Goal: Task Accomplishment & Management: Manage account settings

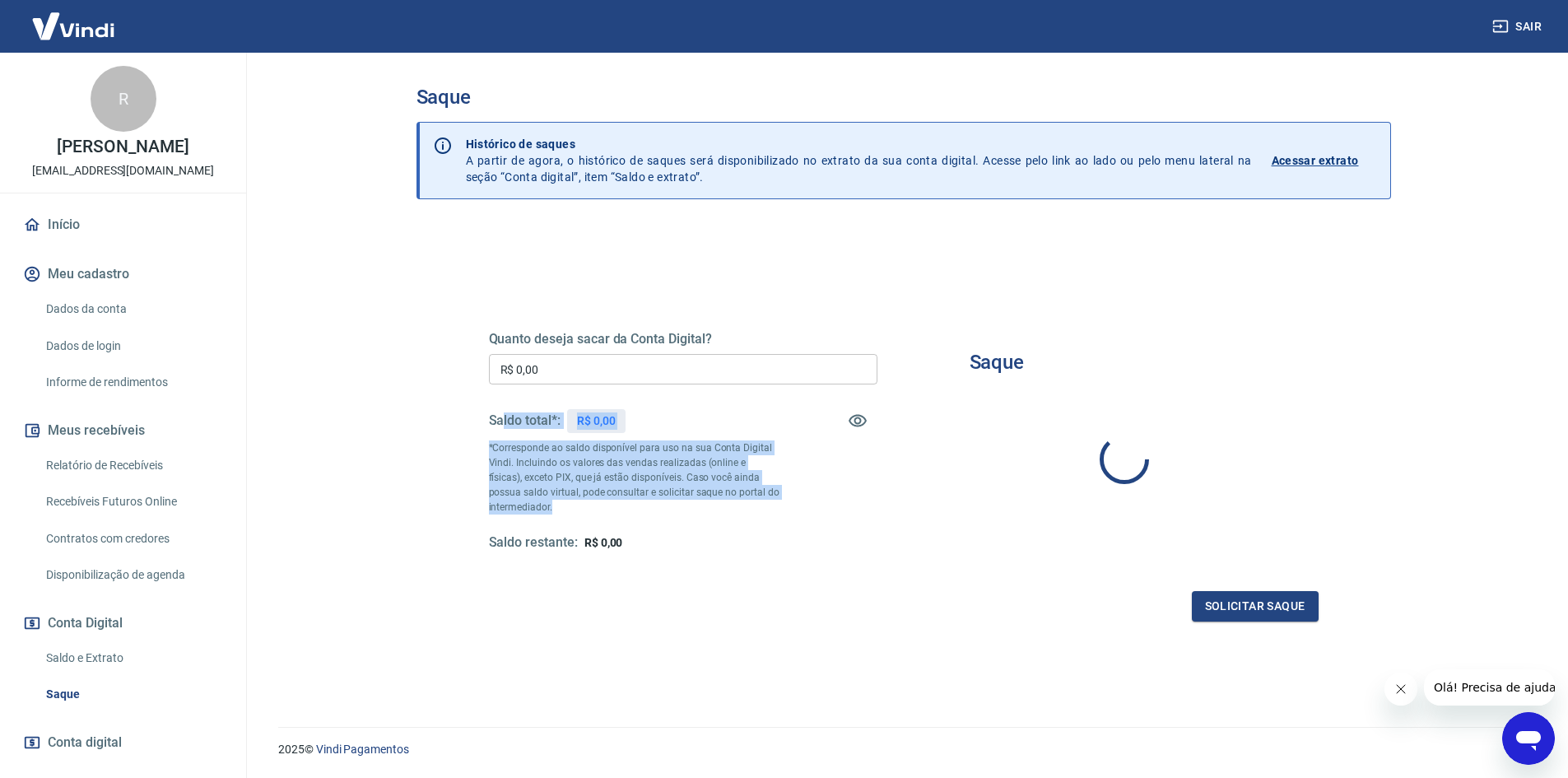
drag, startPoint x: 543, startPoint y: 507, endPoint x: 502, endPoint y: 383, distance: 130.6
click at [505, 403] on div "Quanto deseja sacar da Conta Digital? R$ 0,00 ​ Saldo total*: R$ 0,00 *Correspo…" at bounding box center [683, 442] width 388 height 221
click at [675, 506] on p "*Corresponde ao saldo disponível para uso na sua Conta Digital Vindi. Incluindo…" at bounding box center [635, 477] width 291 height 74
drag, startPoint x: 494, startPoint y: 495, endPoint x: 490, endPoint y: 462, distance: 33.2
click at [490, 462] on p "*Corresponde ao saldo disponível para uso na sua Conta Digital Vindi. Incluindo…" at bounding box center [635, 477] width 291 height 74
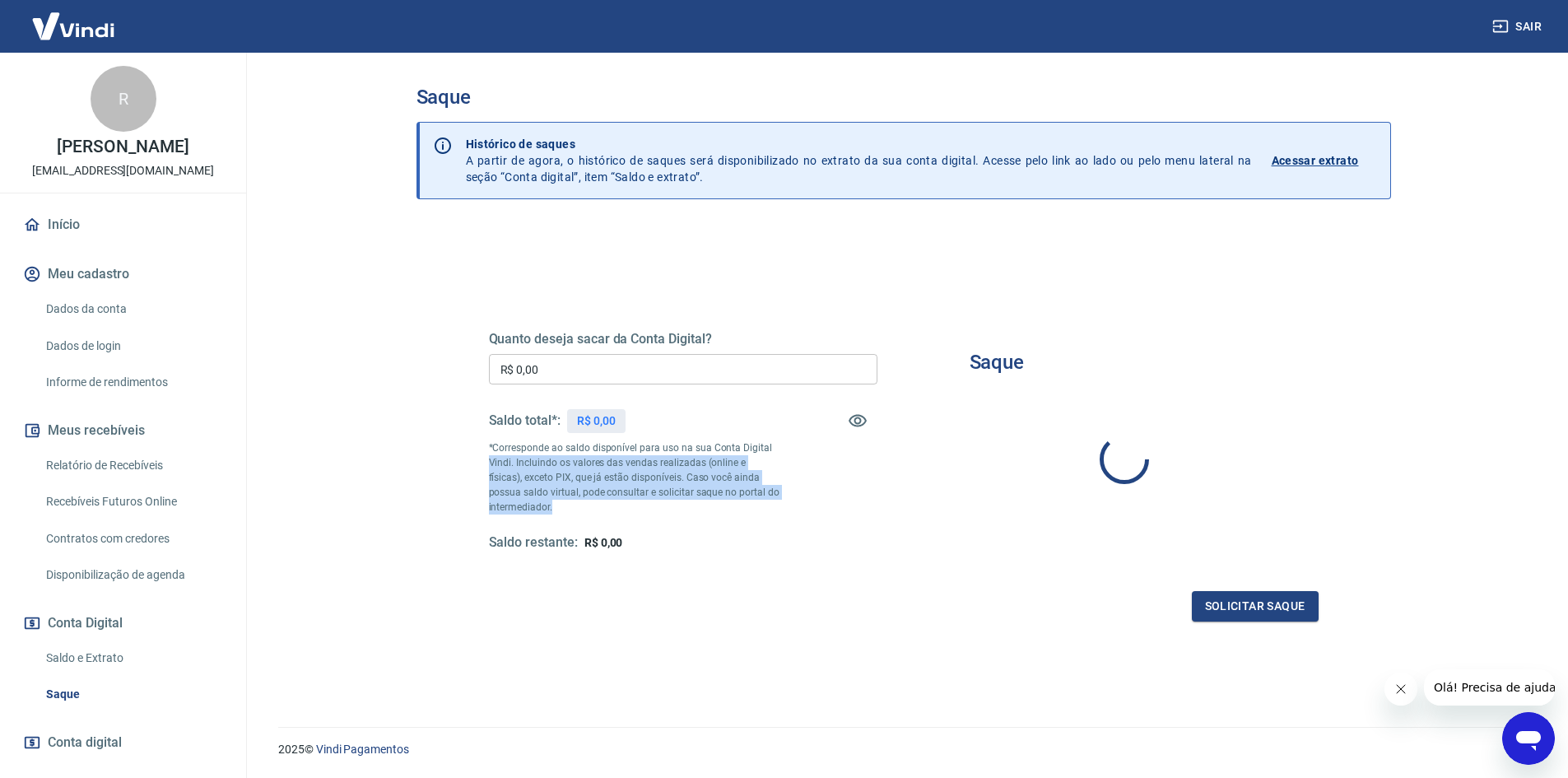
click at [490, 461] on p "*Corresponde ao saldo disponível para uso na sua Conta Digital Vindi. Incluindo…" at bounding box center [635, 477] width 291 height 74
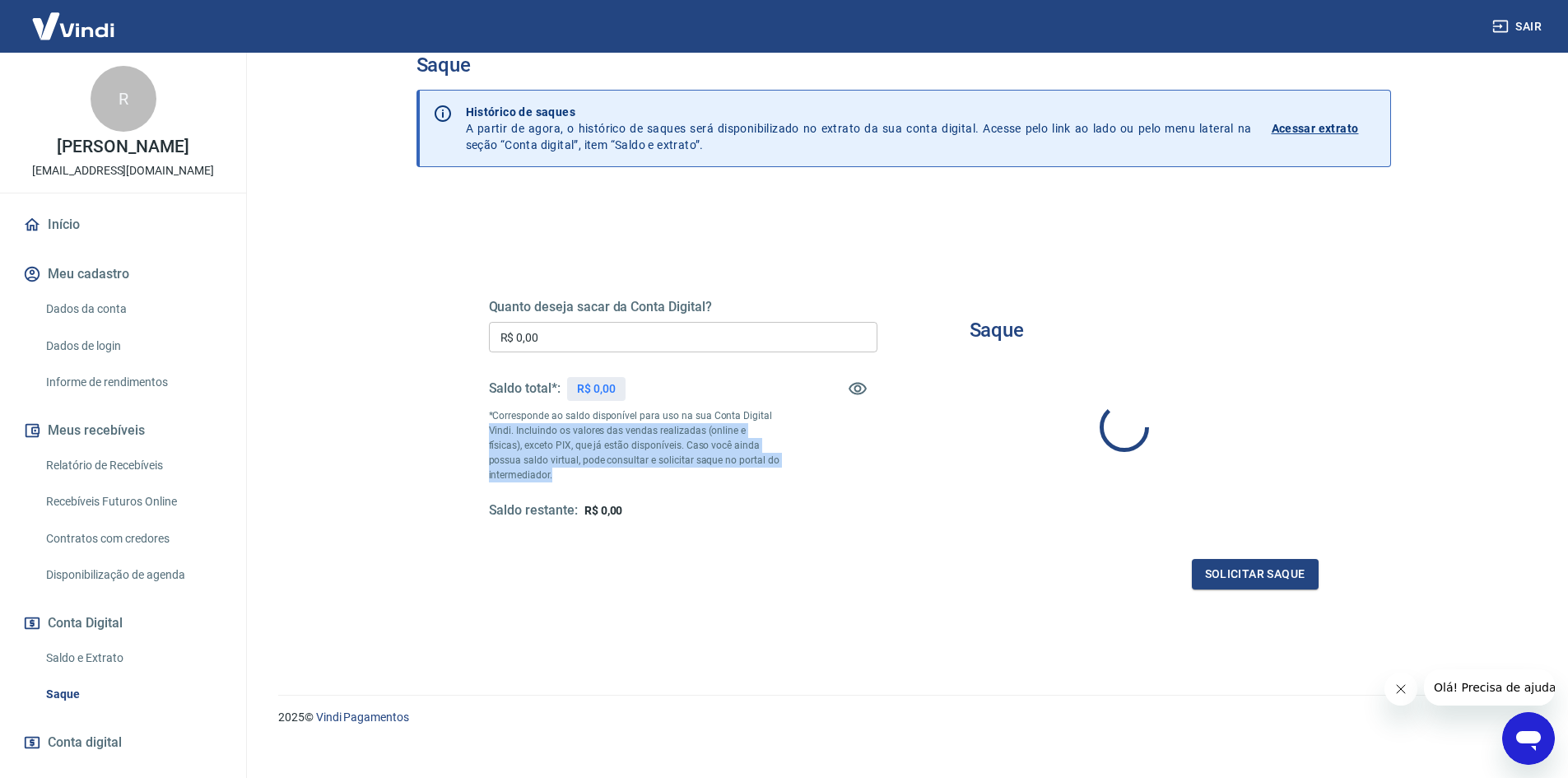
scroll to position [49, 0]
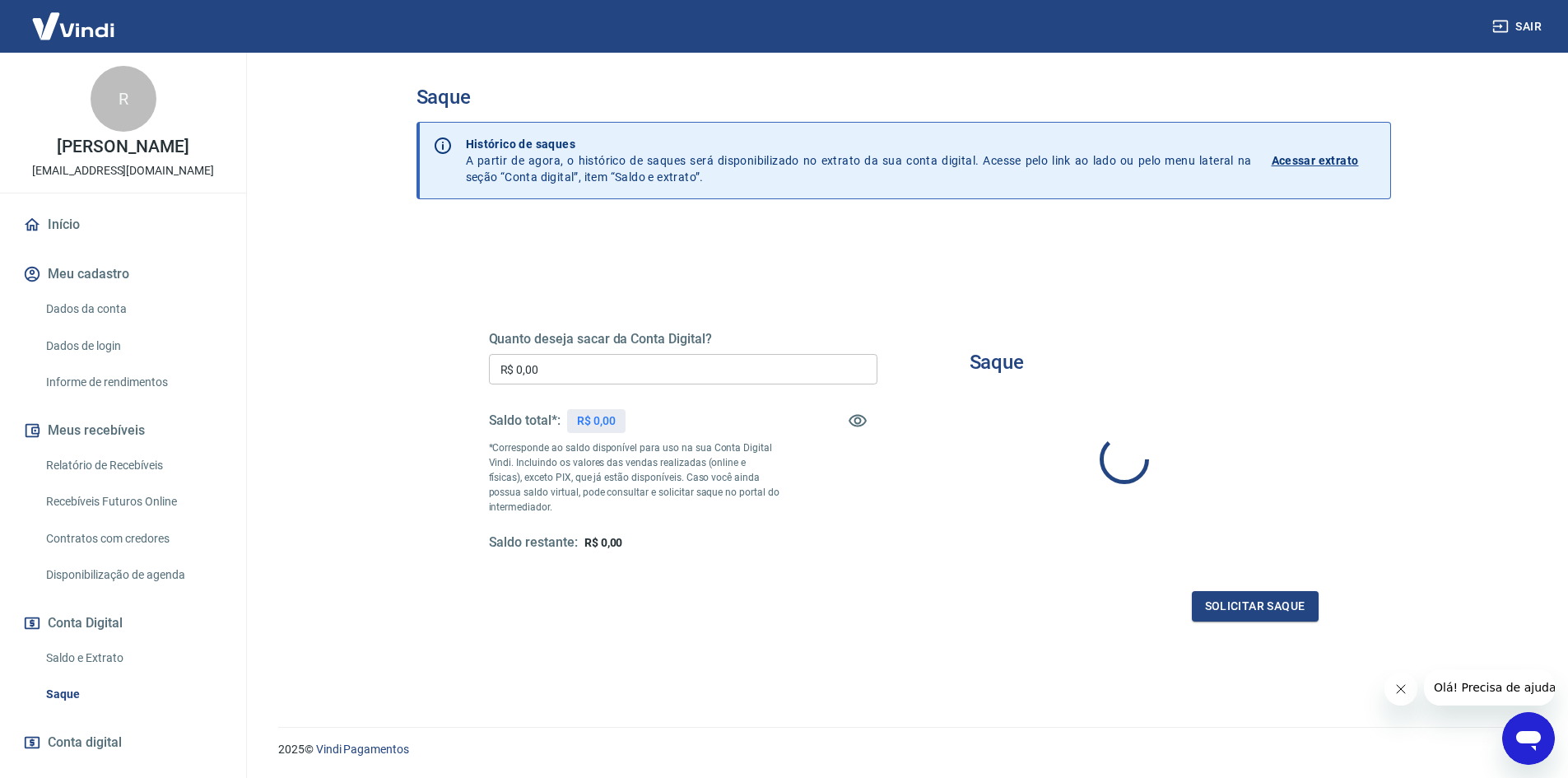
click at [1495, 690] on span "Olá! Precisa de ajuda?" at bounding box center [1497, 687] width 129 height 13
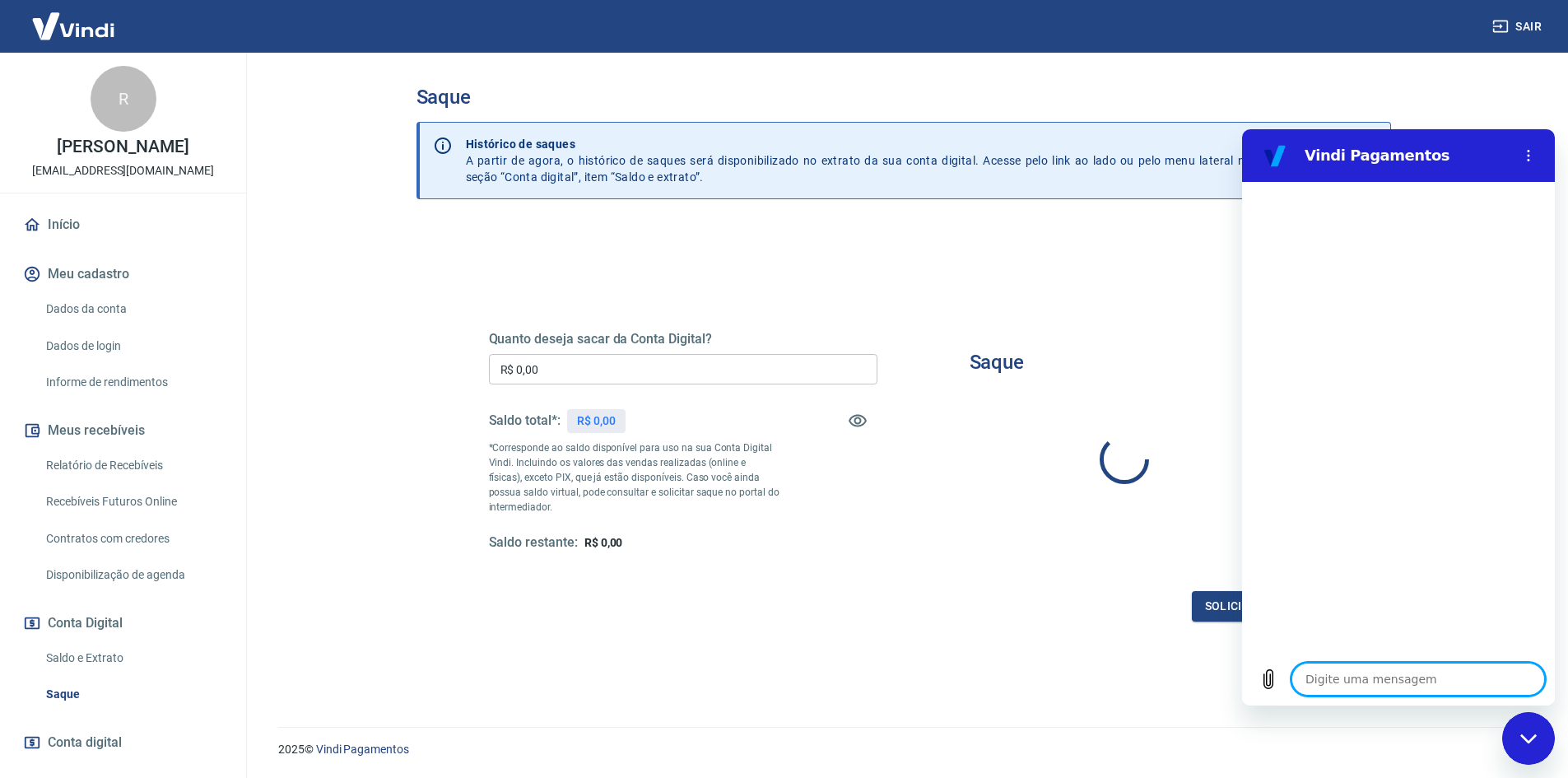
type textarea "x"
click at [1401, 682] on textarea at bounding box center [1418, 679] width 253 height 33
type textarea "O"
type textarea "x"
type textarea "Ol"
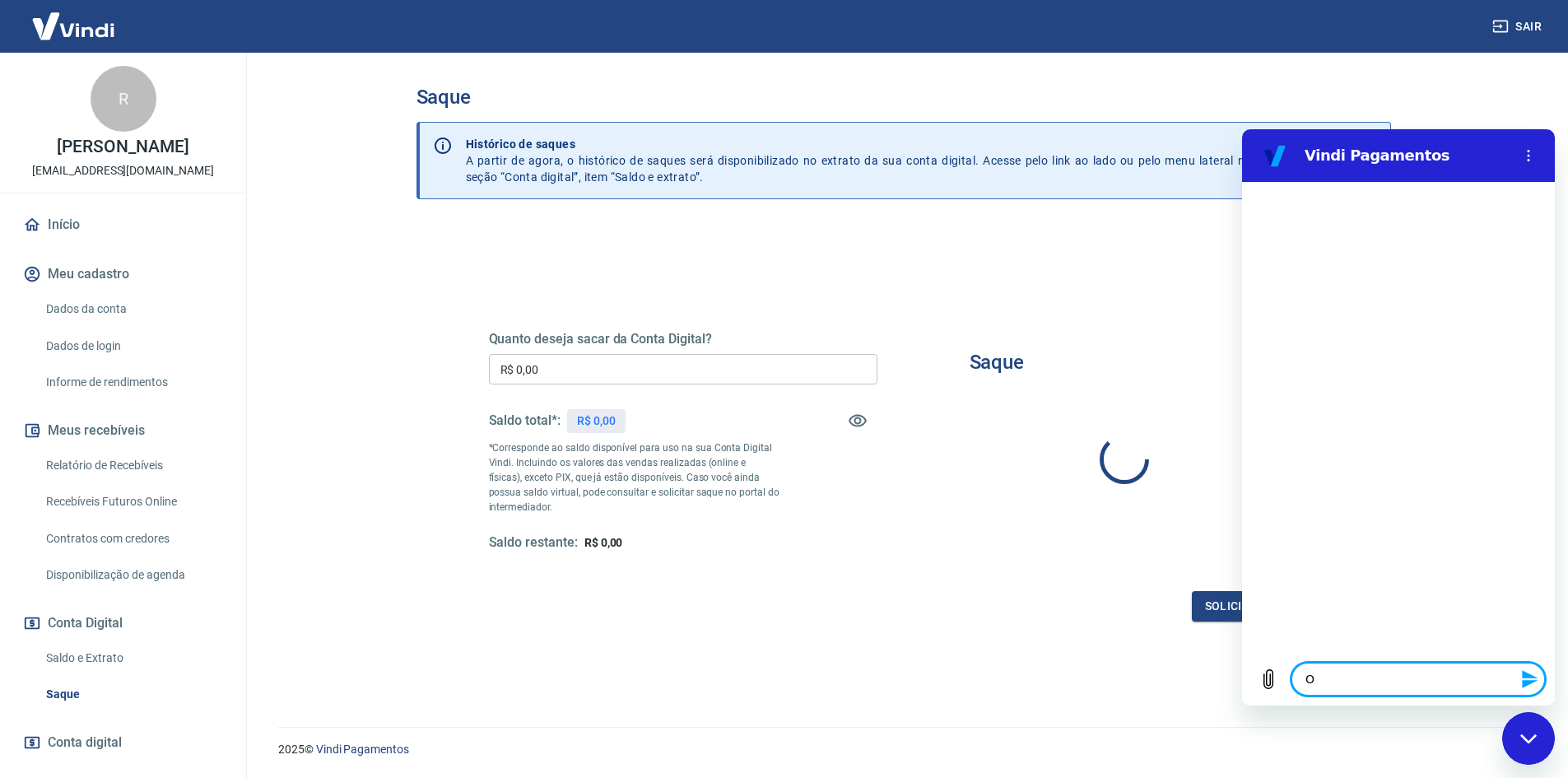
type textarea "x"
type textarea "Ola"
type textarea "x"
click at [1027, 322] on div "Quanto deseja sacar da Conta Digital? R$ 0,00 ​ Saldo total*: R$ 0,00 *Correspo…" at bounding box center [904, 456] width 830 height 330
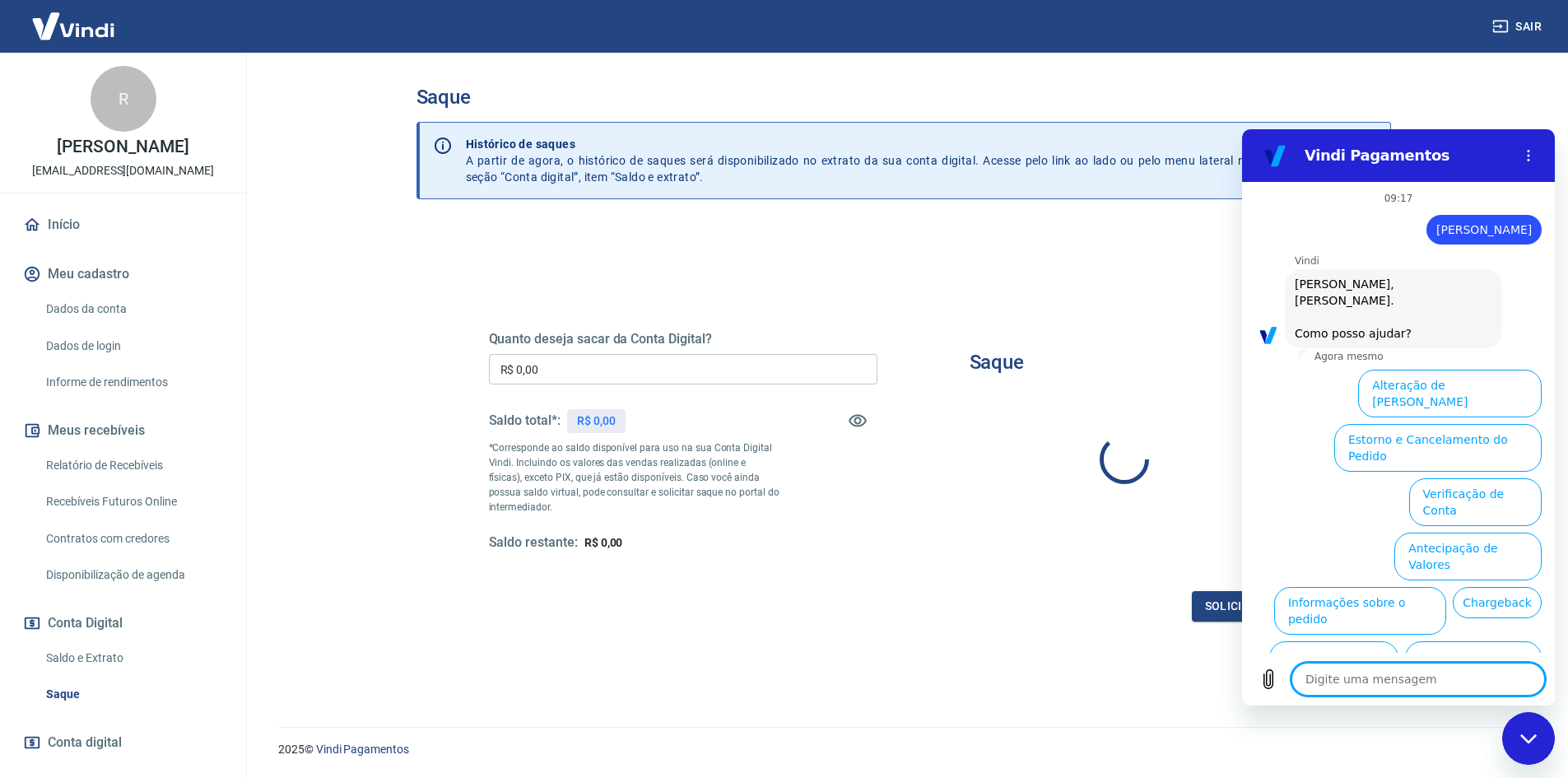
scroll to position [39, 0]
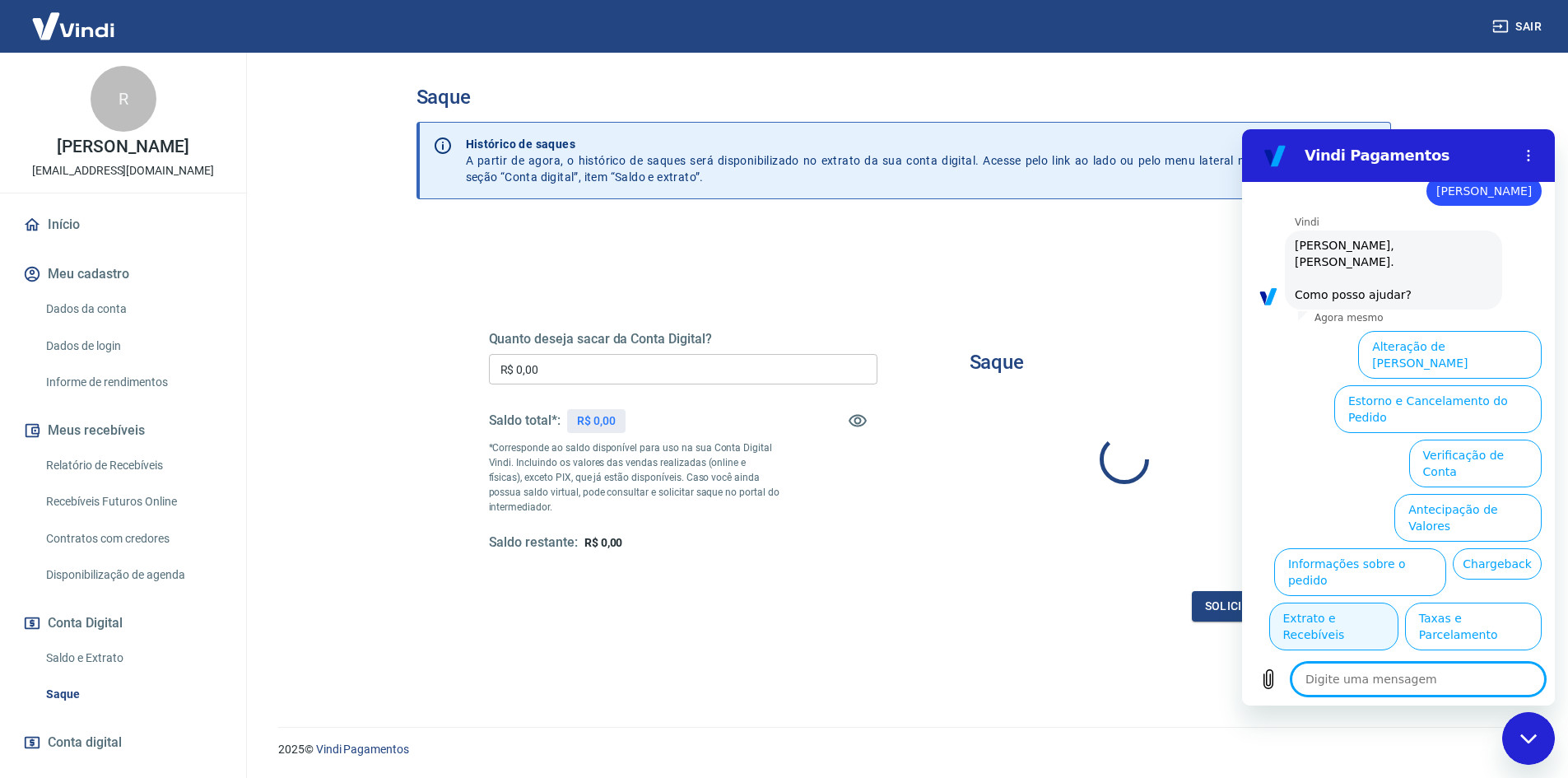
click at [1399, 602] on button "Extrato e Recebíveis" at bounding box center [1333, 626] width 129 height 47
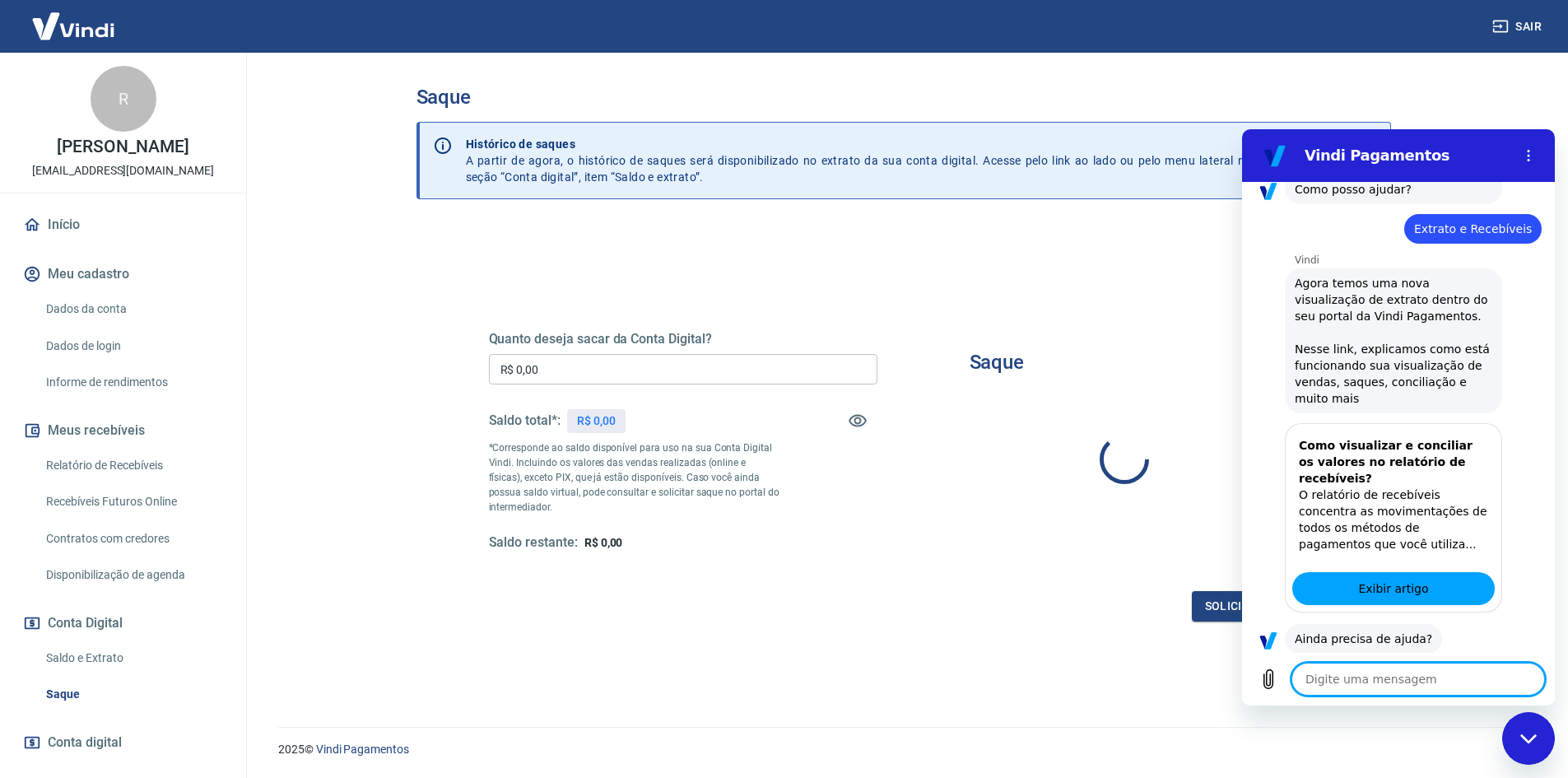
scroll to position [185, 0]
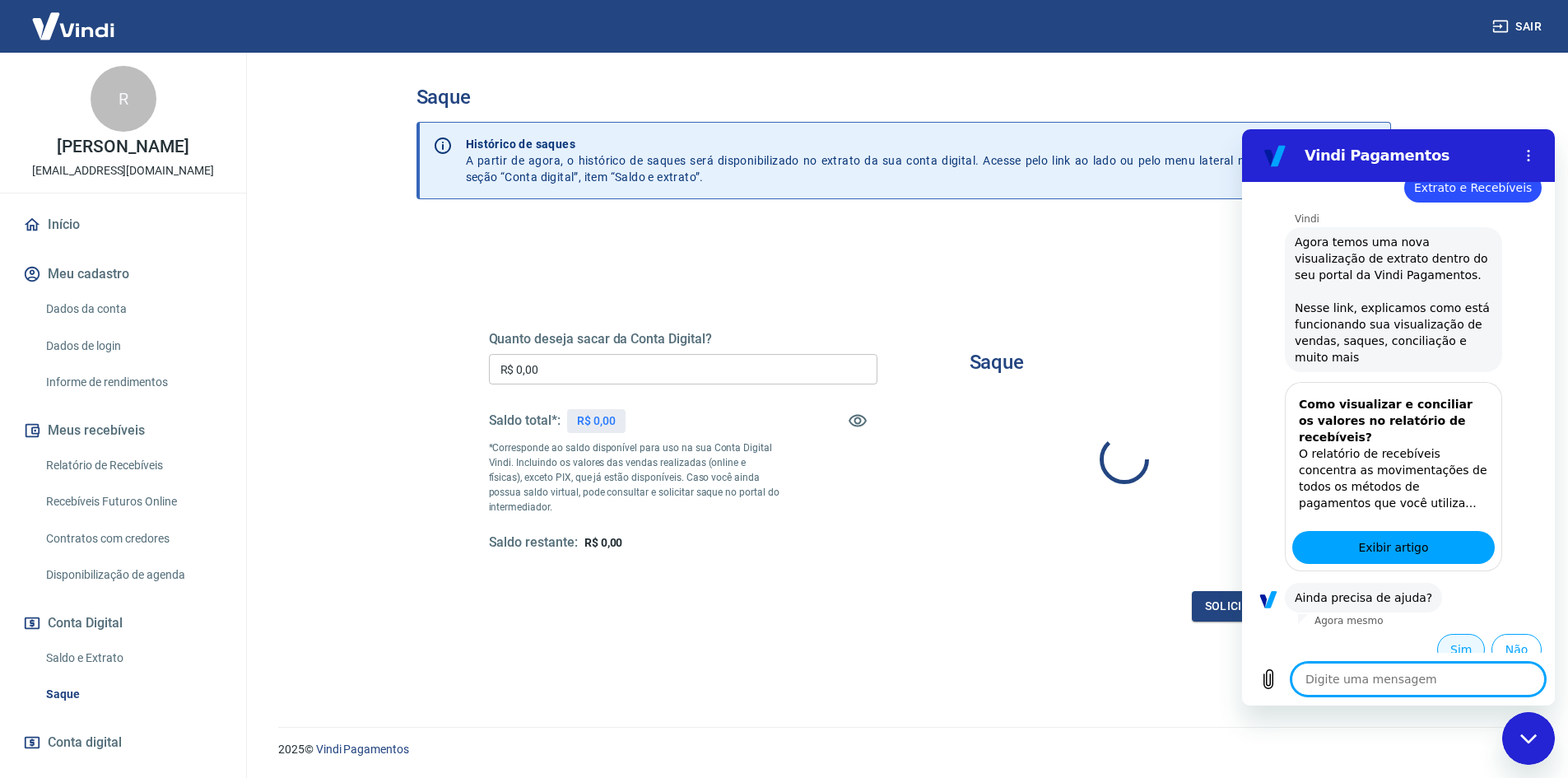
click at [1444, 635] on button "Sim" at bounding box center [1461, 649] width 47 height 32
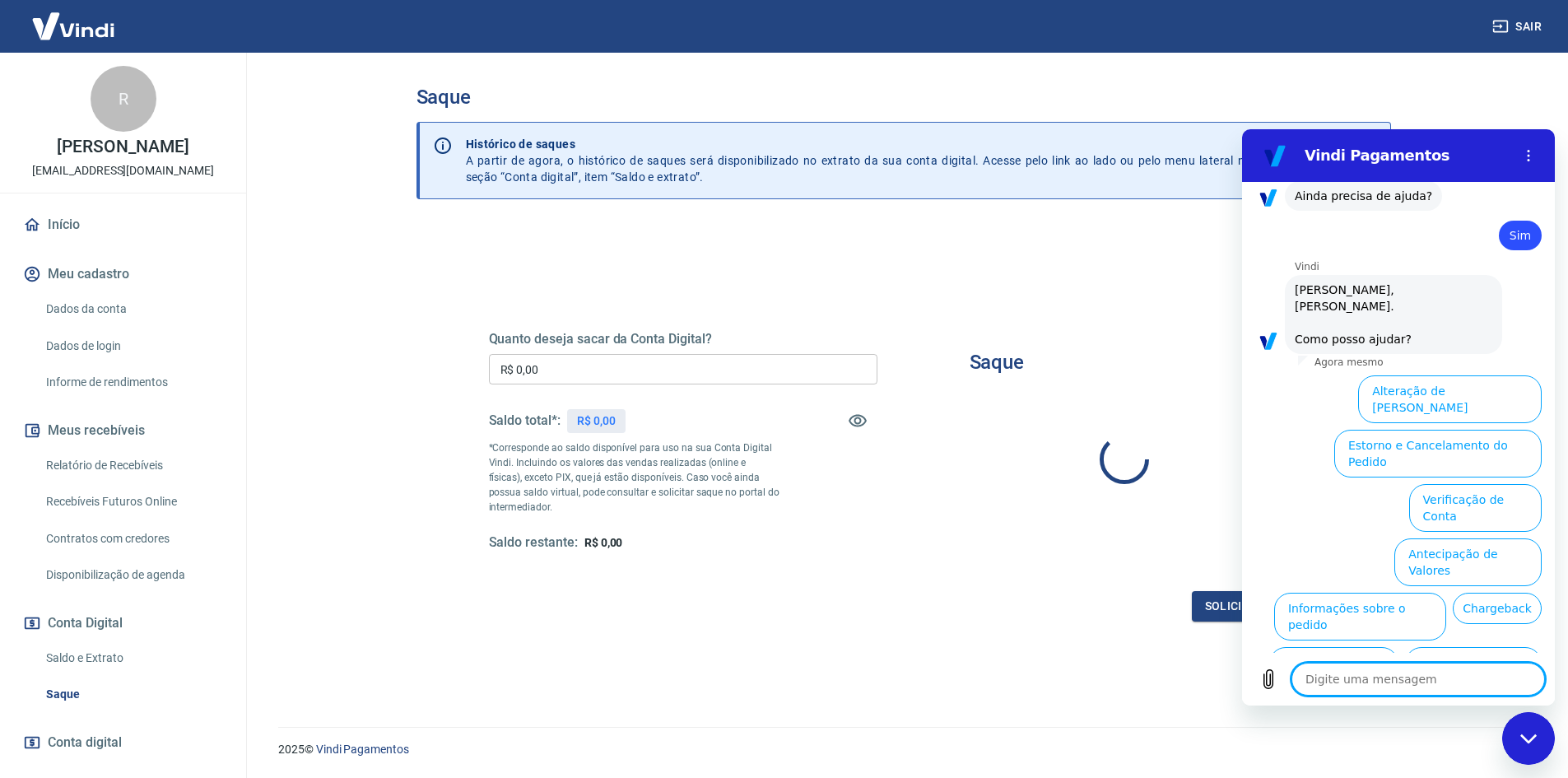
scroll to position [615, 0]
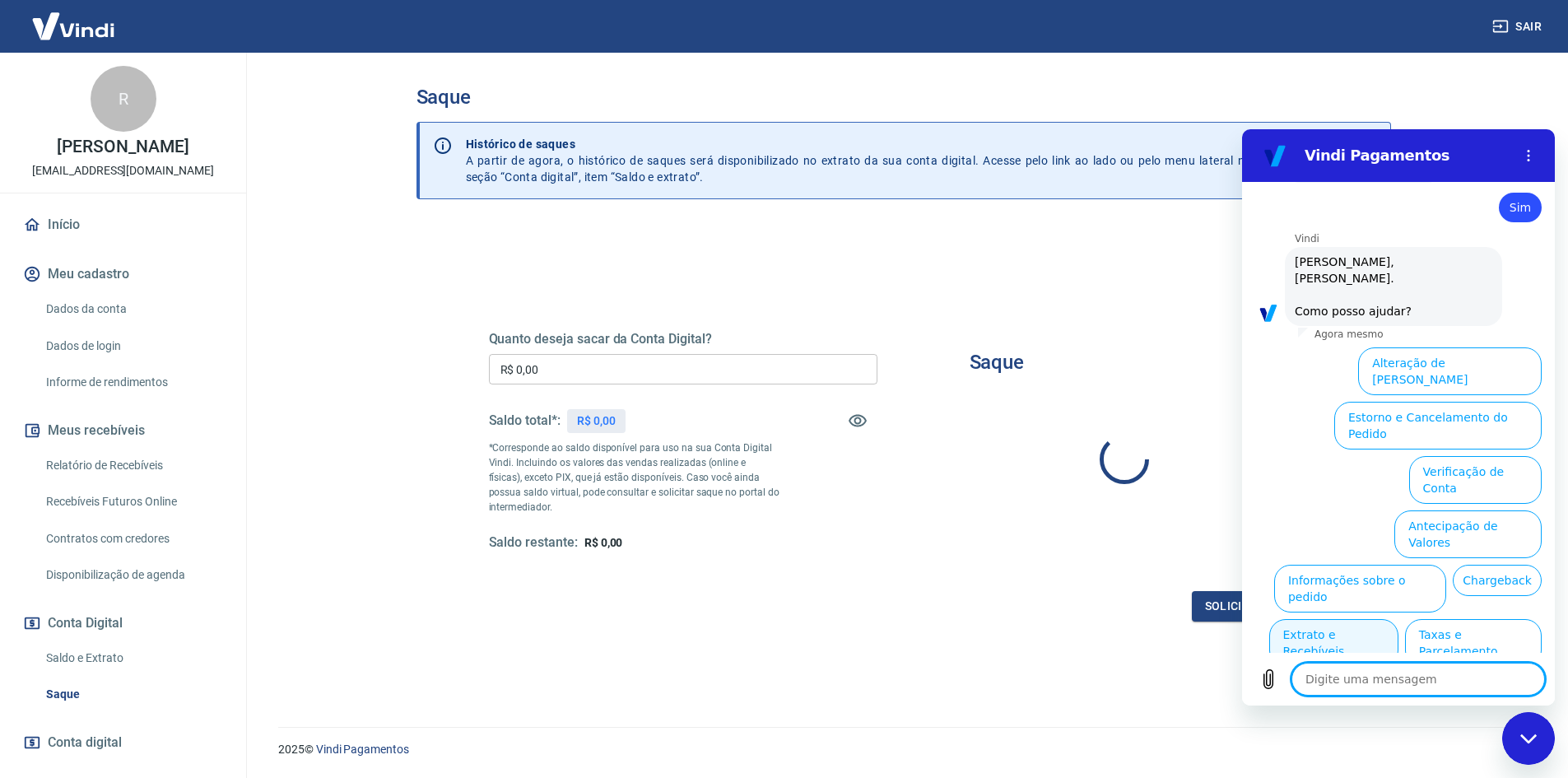
click at [1399, 619] on button "Extrato e Recebíveis" at bounding box center [1333, 642] width 129 height 47
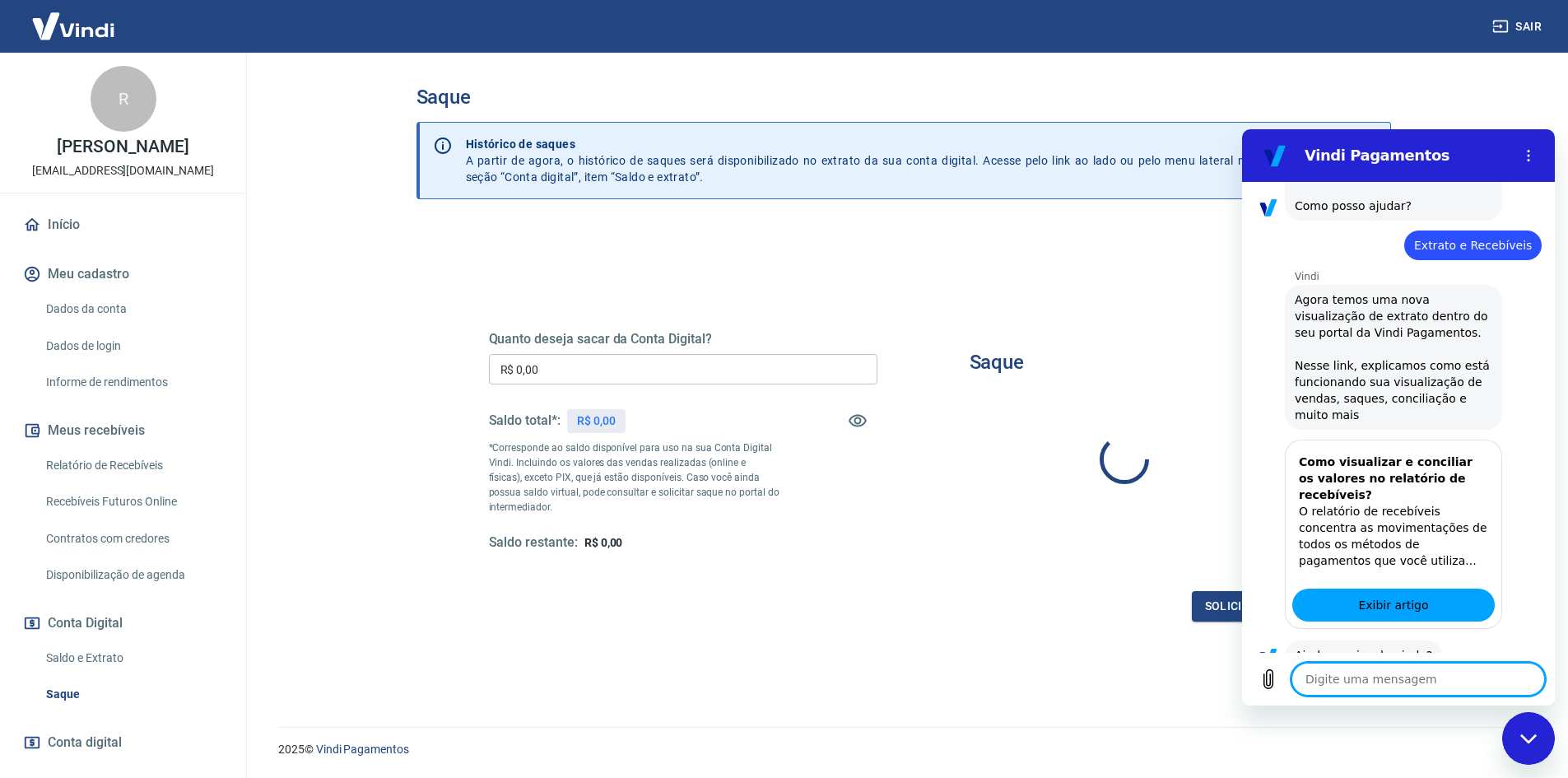
scroll to position [761, 0]
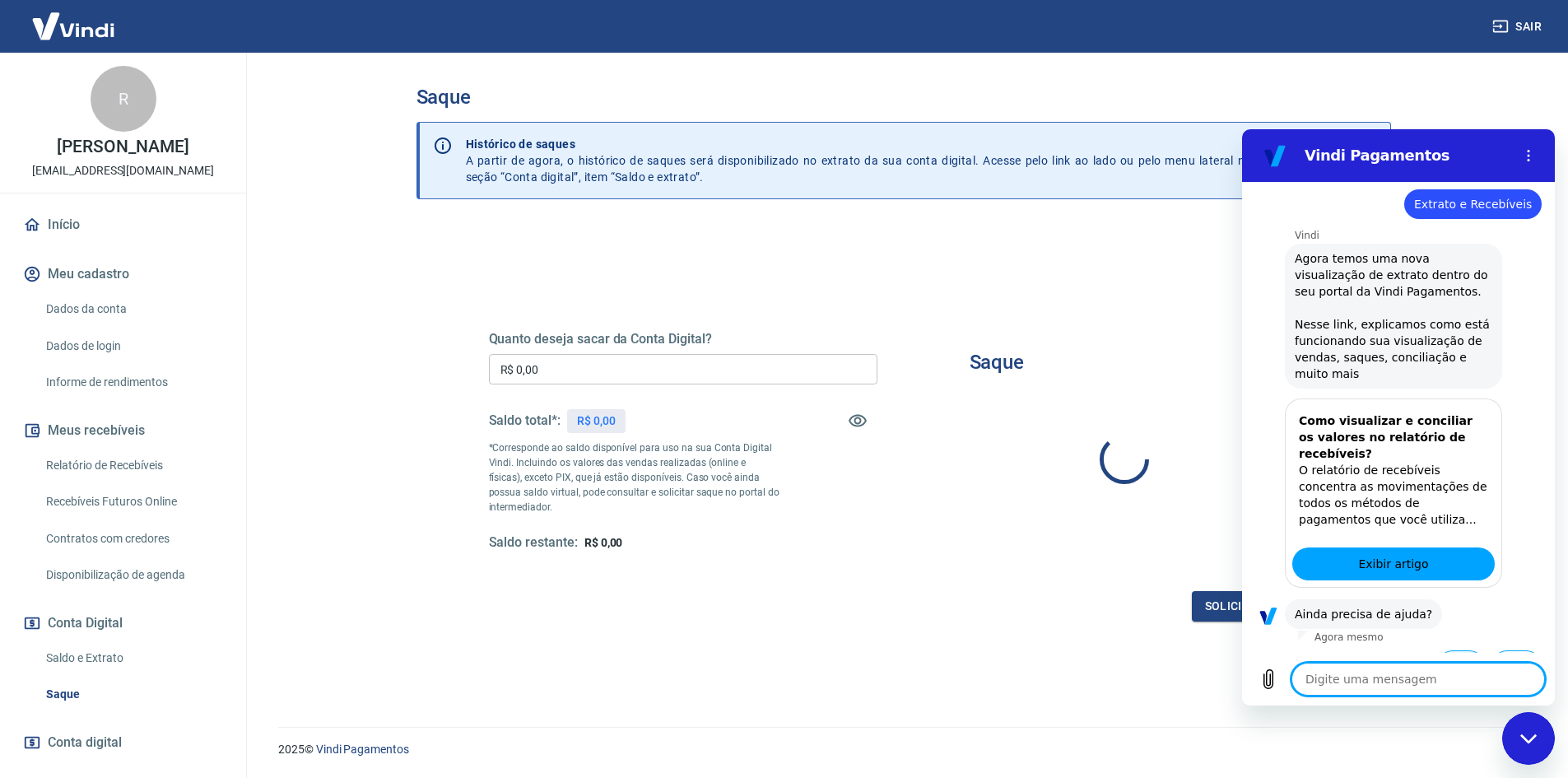
click at [1437, 650] on button "Sim" at bounding box center [1461, 666] width 47 height 32
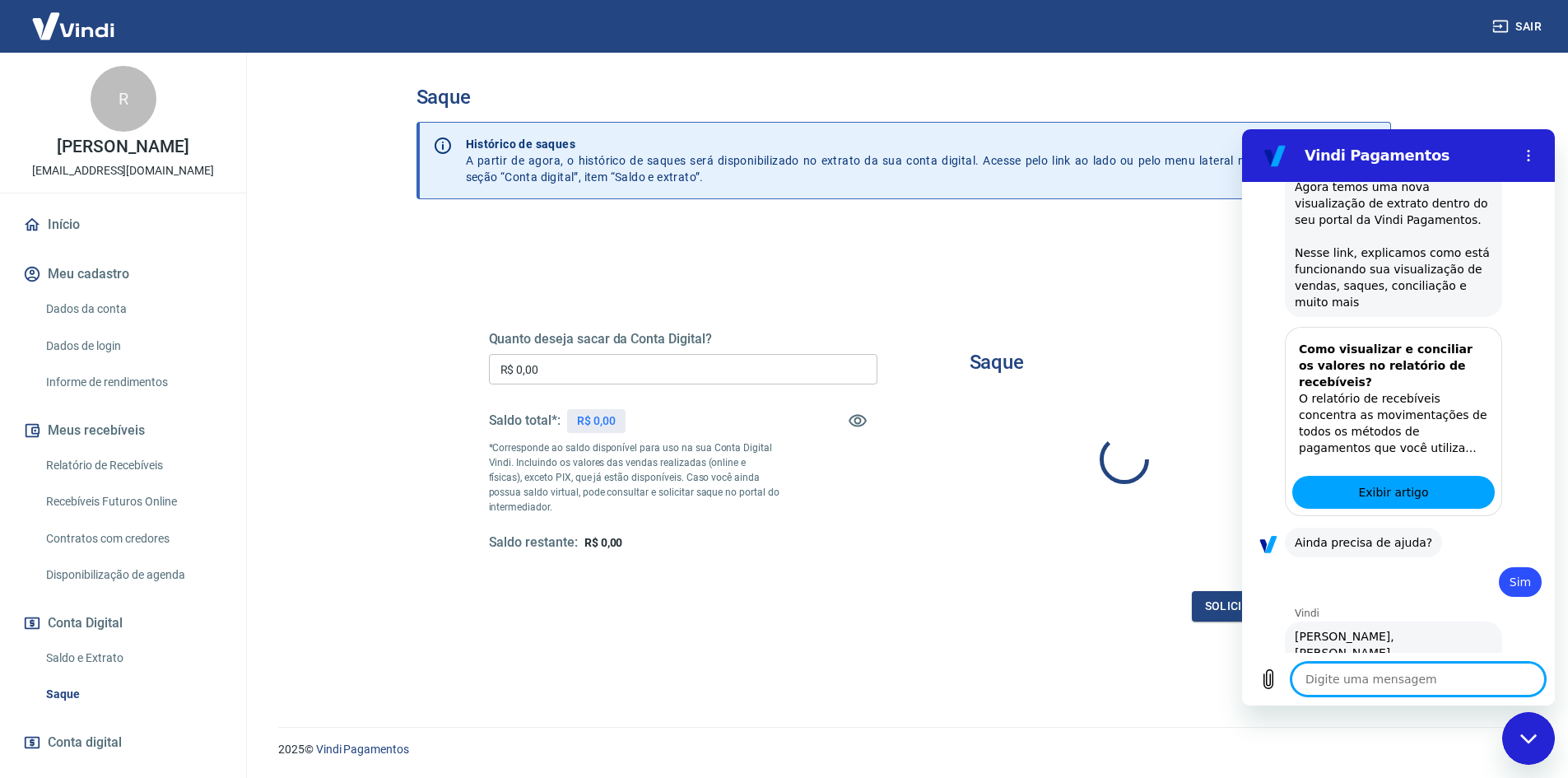
scroll to position [1191, 0]
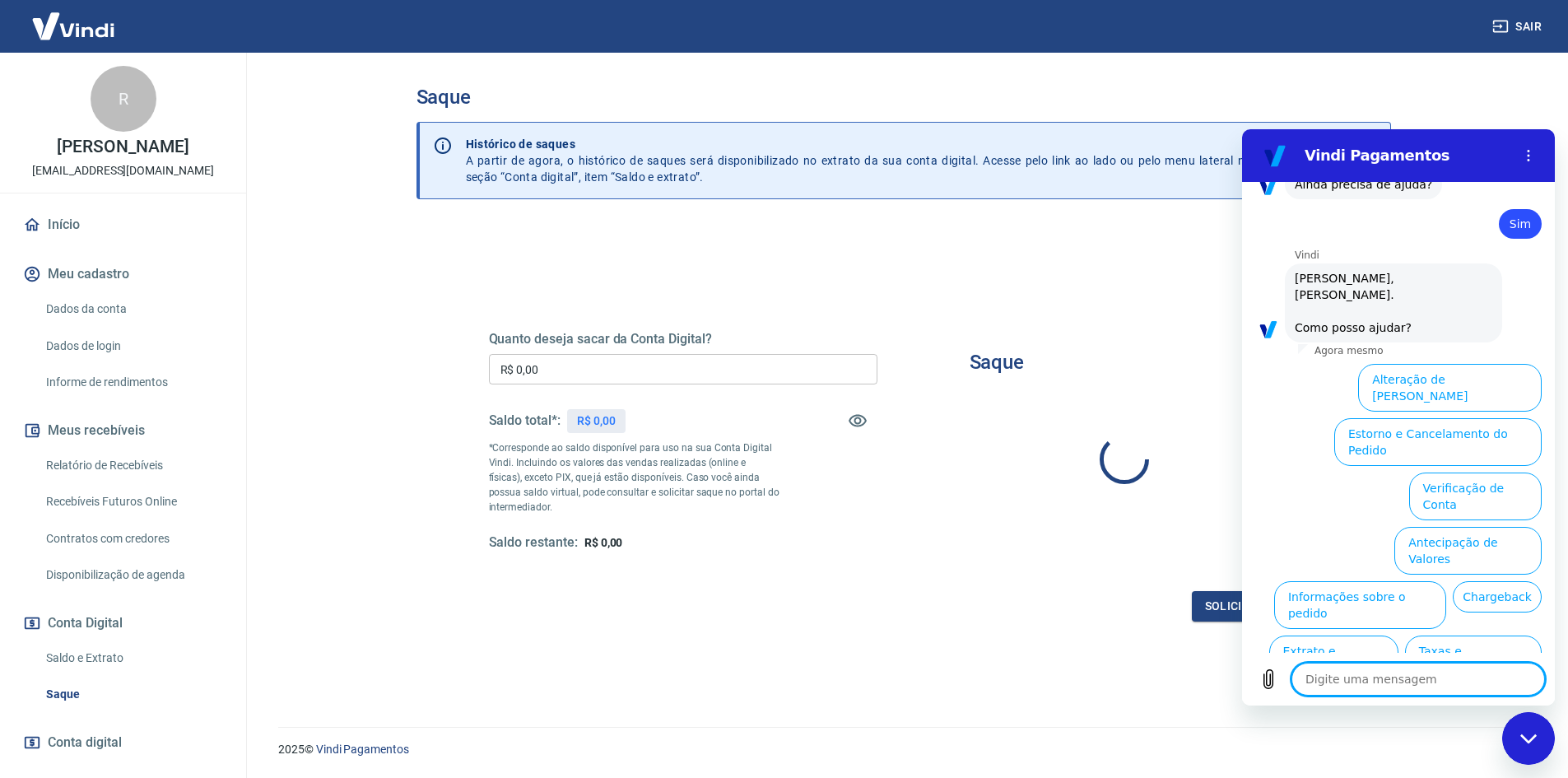
type textarea "x"
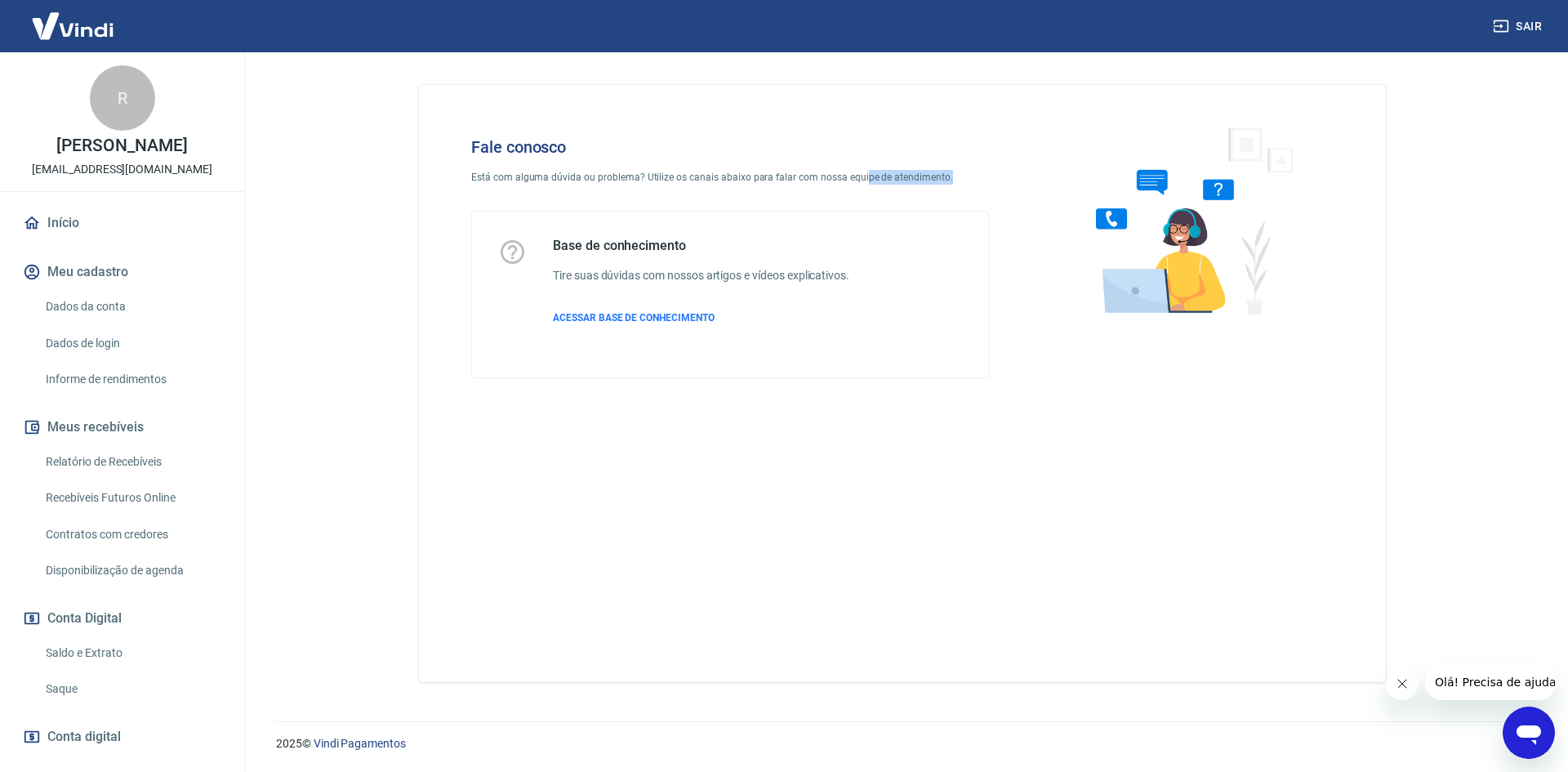
drag, startPoint x: 942, startPoint y: 174, endPoint x: 833, endPoint y: 182, distance: 109.3
click at [833, 182] on p "Está com alguma dúvida ou problema? Utilize os canais abaixo para falar com nos…" at bounding box center [730, 176] width 517 height 15
click at [613, 307] on div "Base de conhecimento Tire suas dúvidas com nossos artigos e vídeos explicativos…" at bounding box center [701, 294] width 297 height 114
click at [612, 316] on span "ACESSAR BASE DE CONHECIMENTO" at bounding box center [634, 317] width 162 height 11
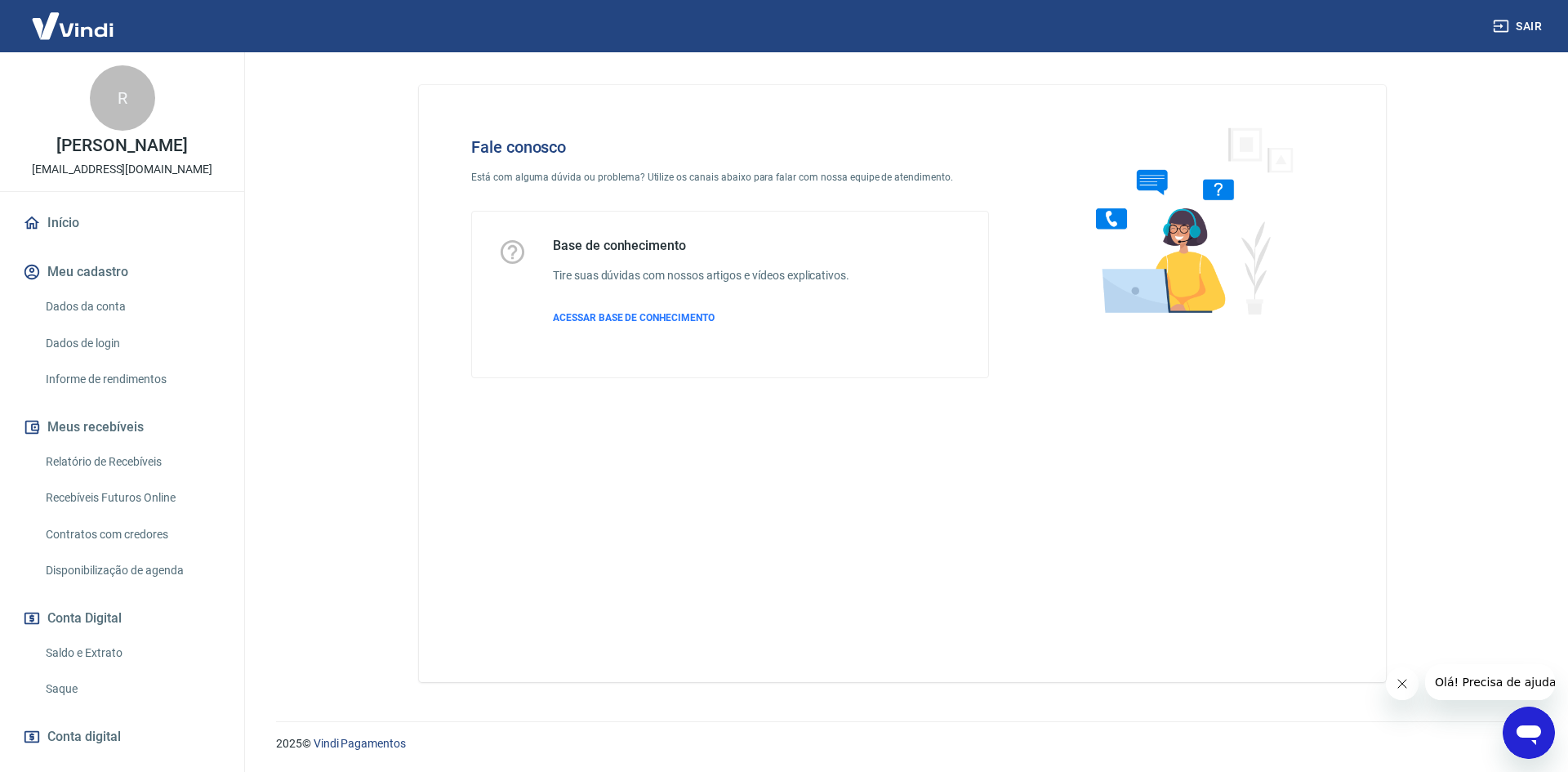
click at [57, 27] on img at bounding box center [73, 25] width 106 height 50
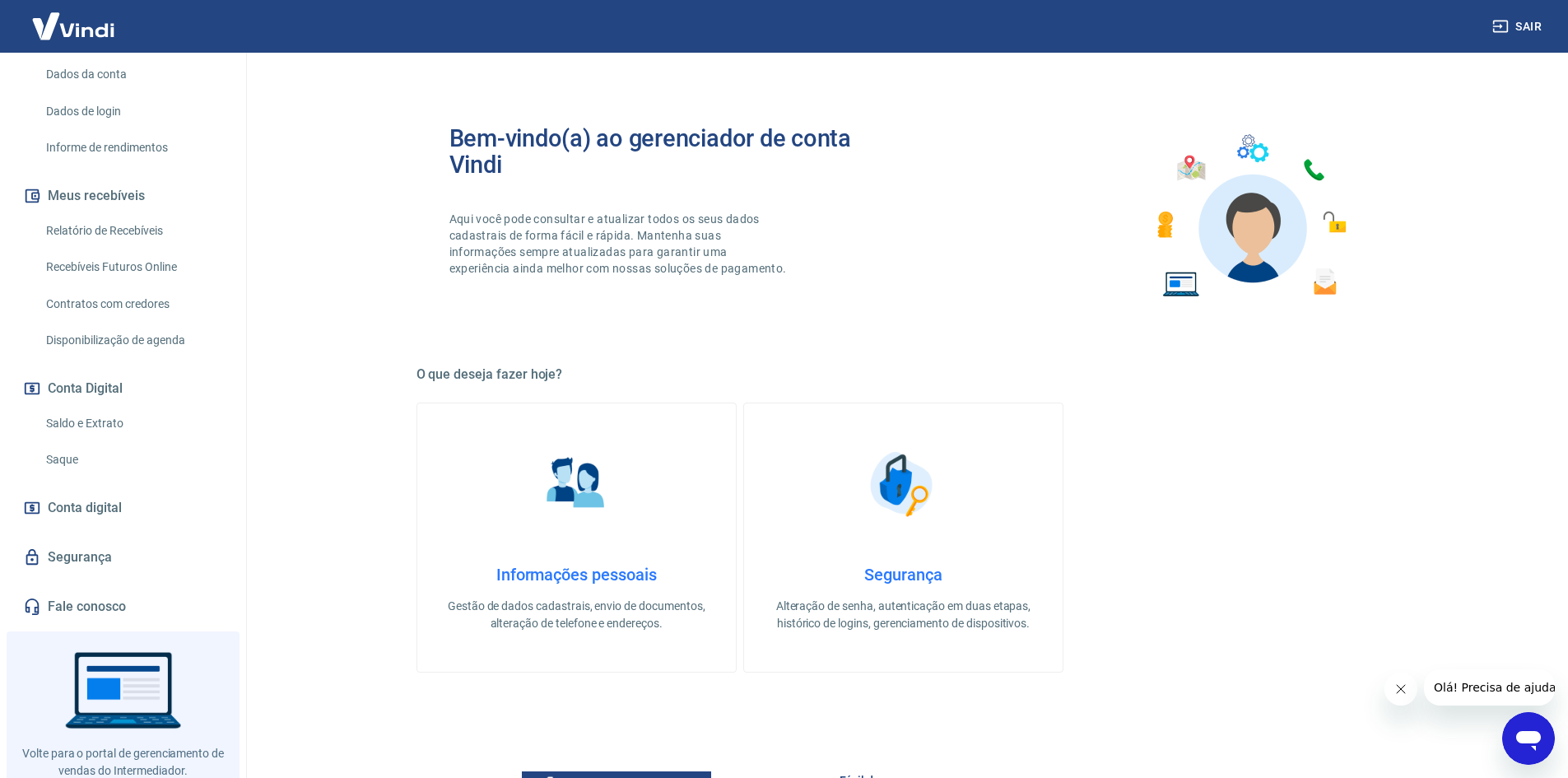
scroll to position [274, 0]
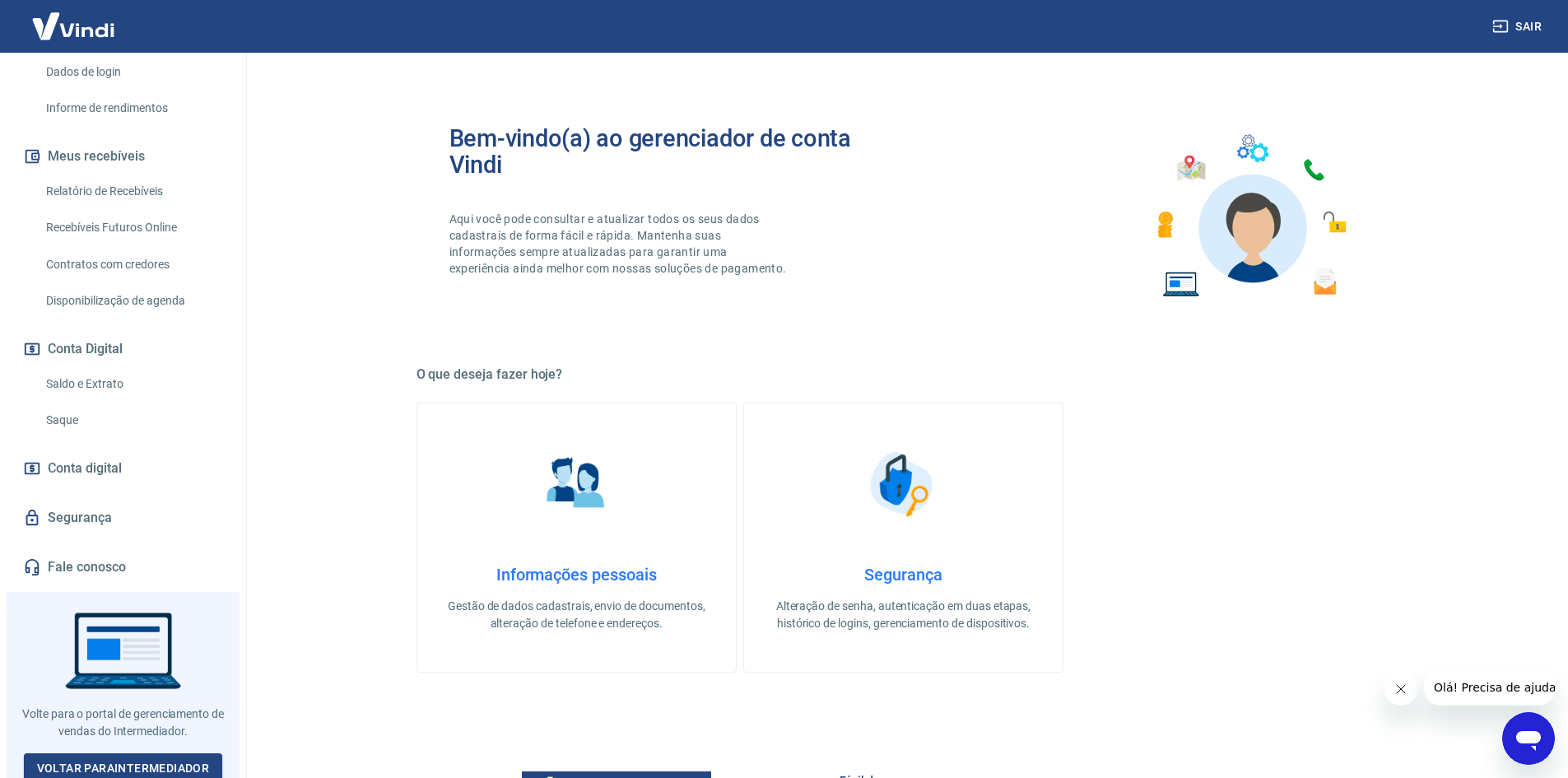
click at [72, 414] on link "Saque" at bounding box center [132, 420] width 187 height 34
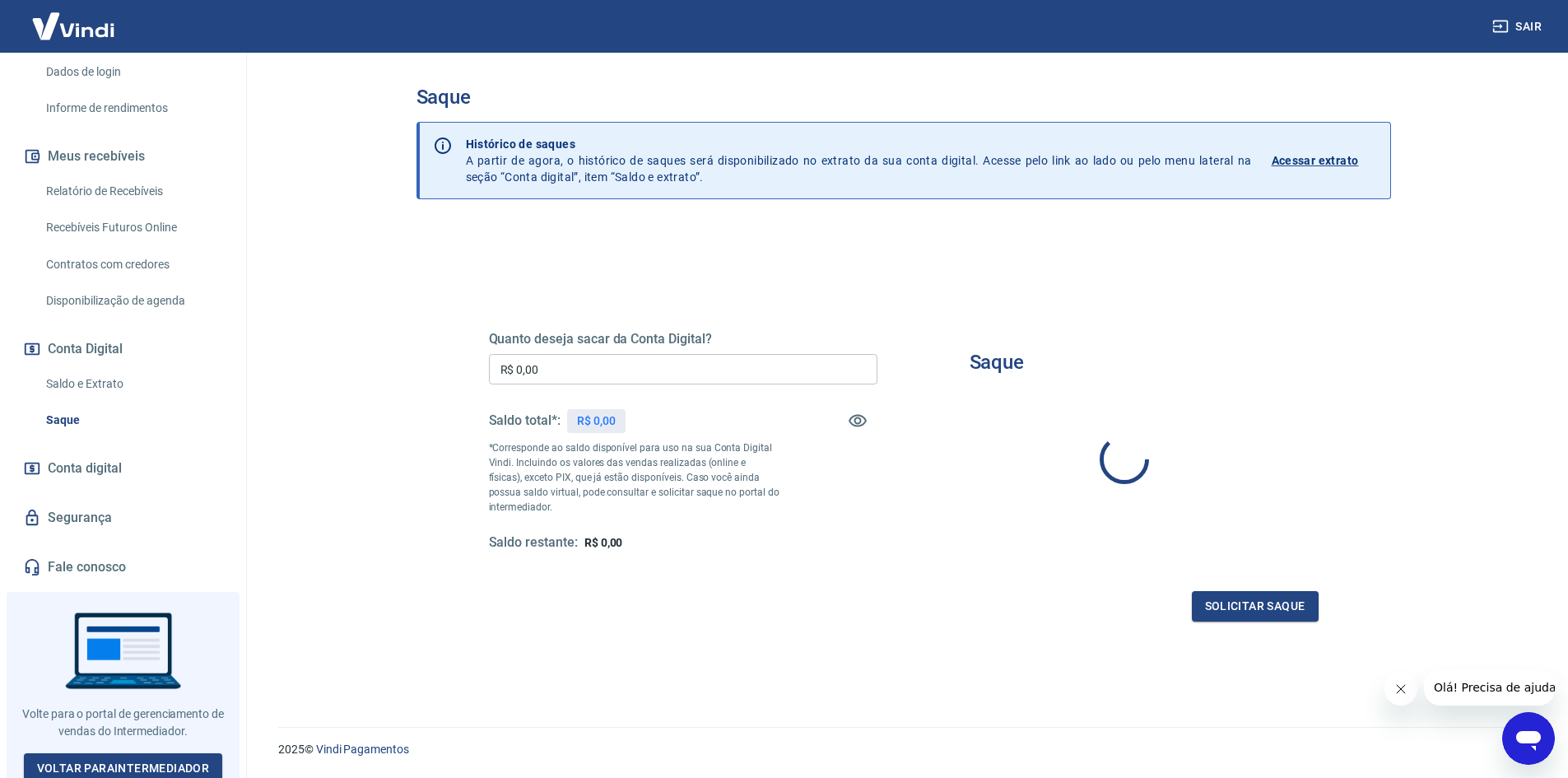
click at [74, 32] on img at bounding box center [74, 25] width 107 height 50
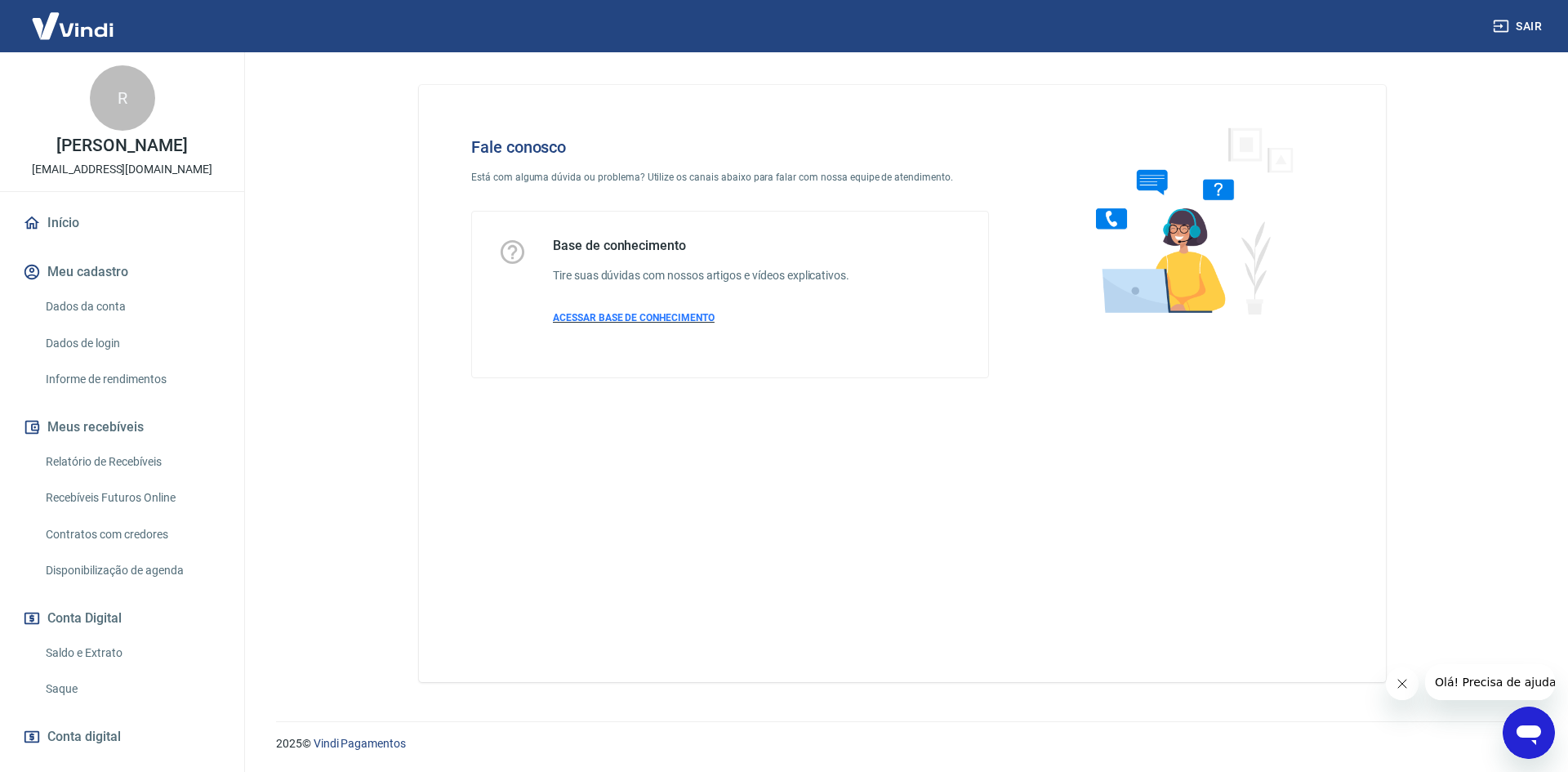
click at [636, 321] on span "ACESSAR BASE DE CONHECIMENTO" at bounding box center [634, 317] width 162 height 11
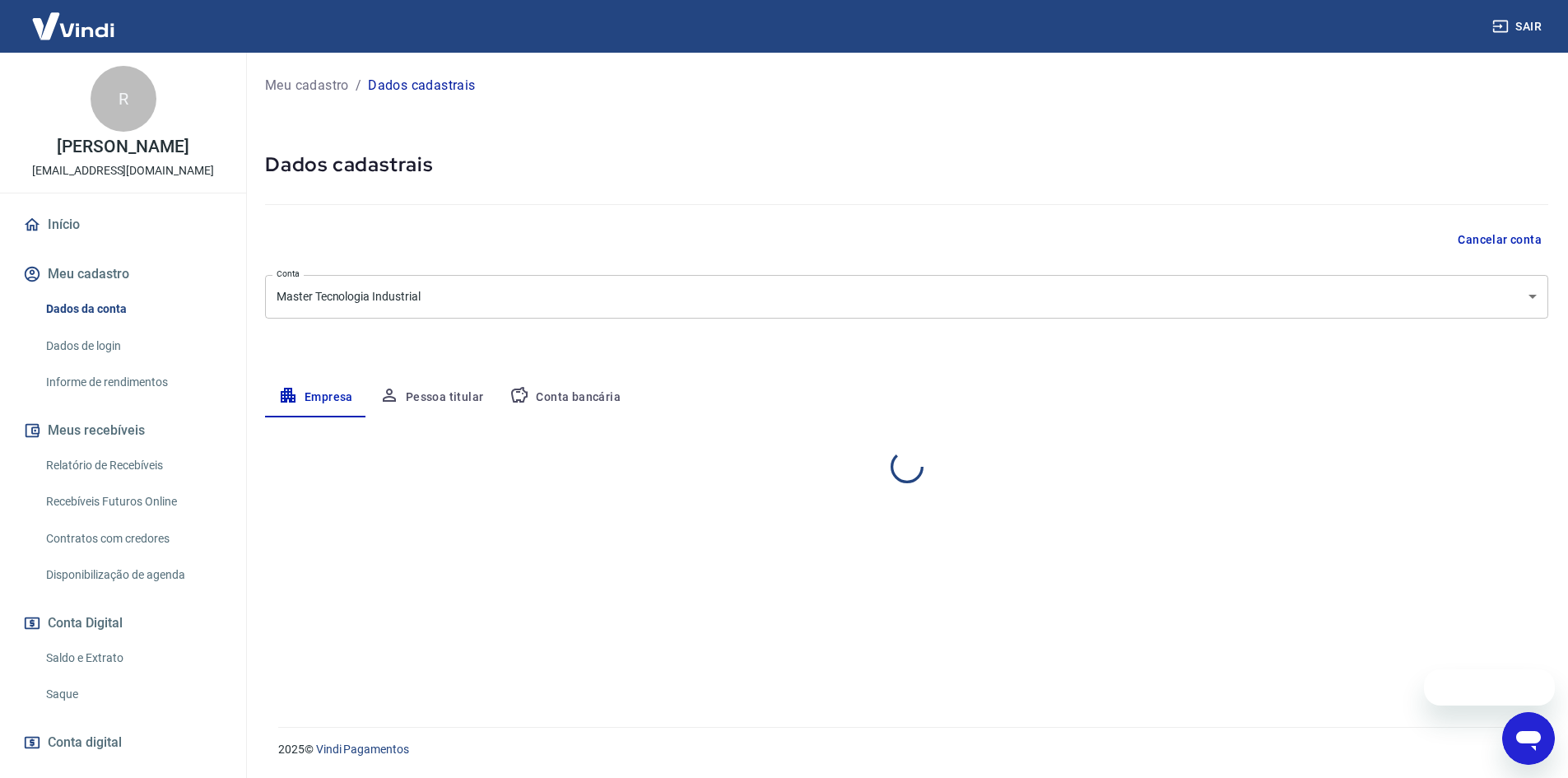
select select "SP"
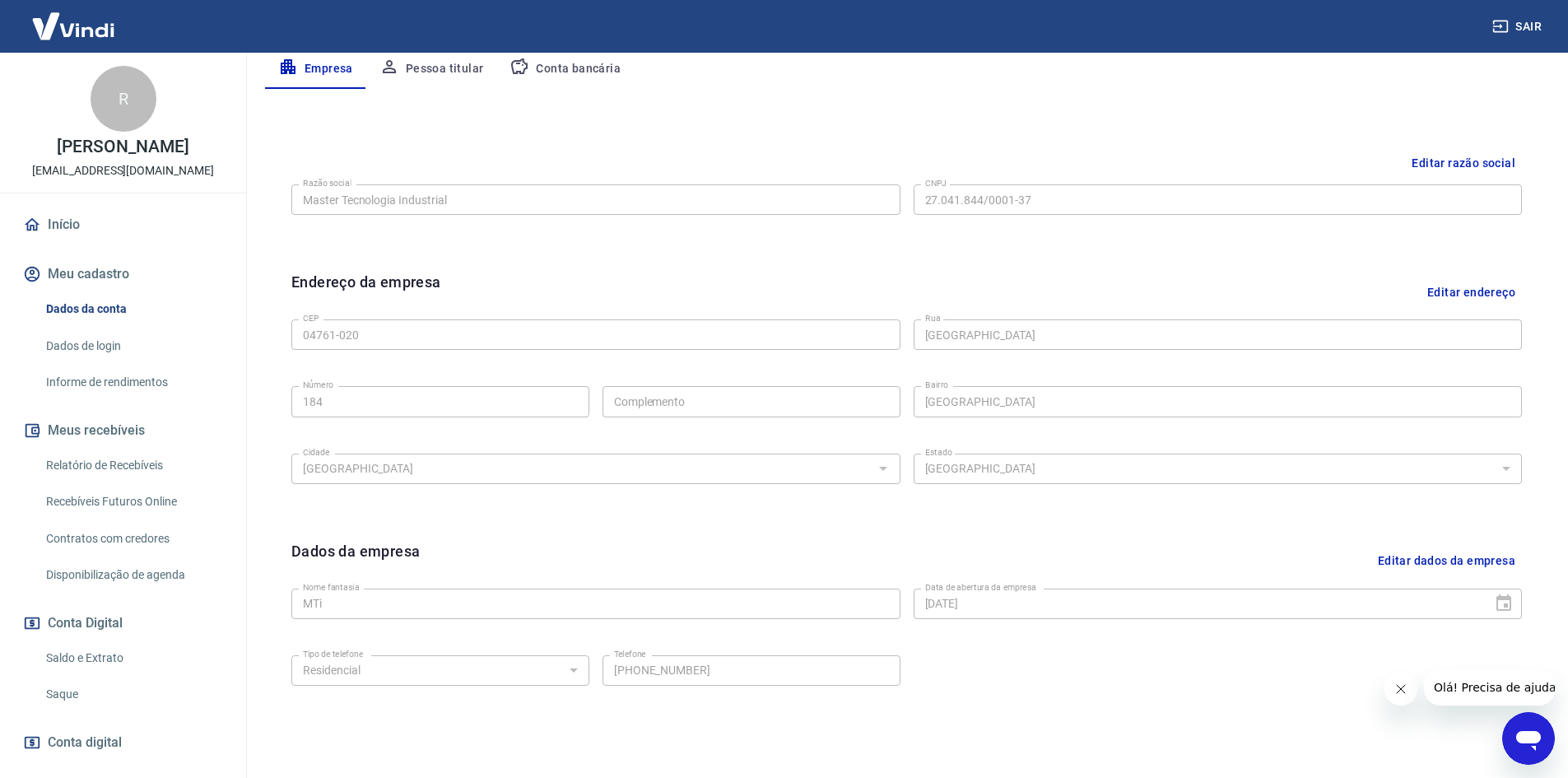
scroll to position [409, 0]
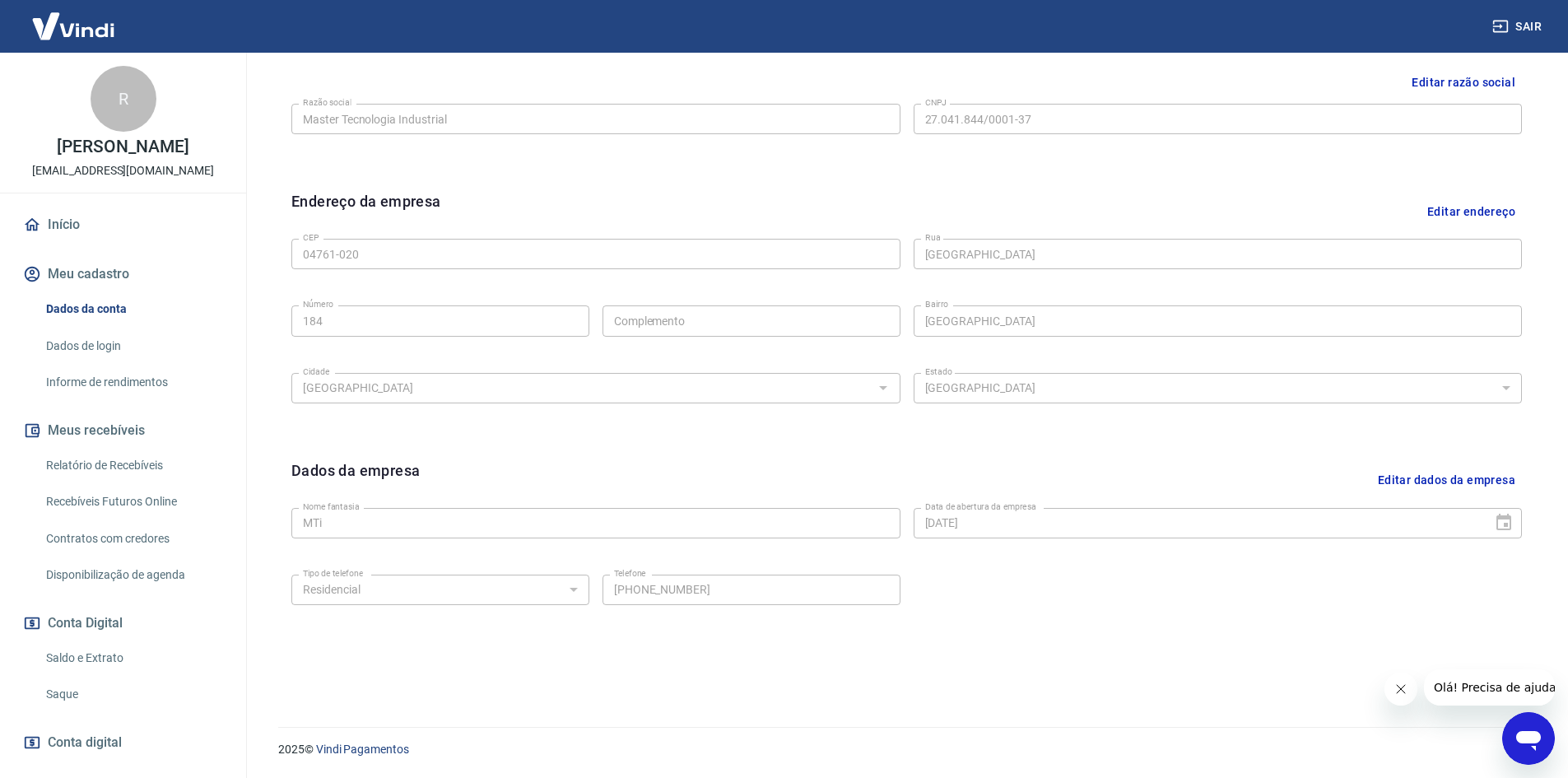
click at [102, 529] on link "Contratos com credores" at bounding box center [132, 538] width 187 height 34
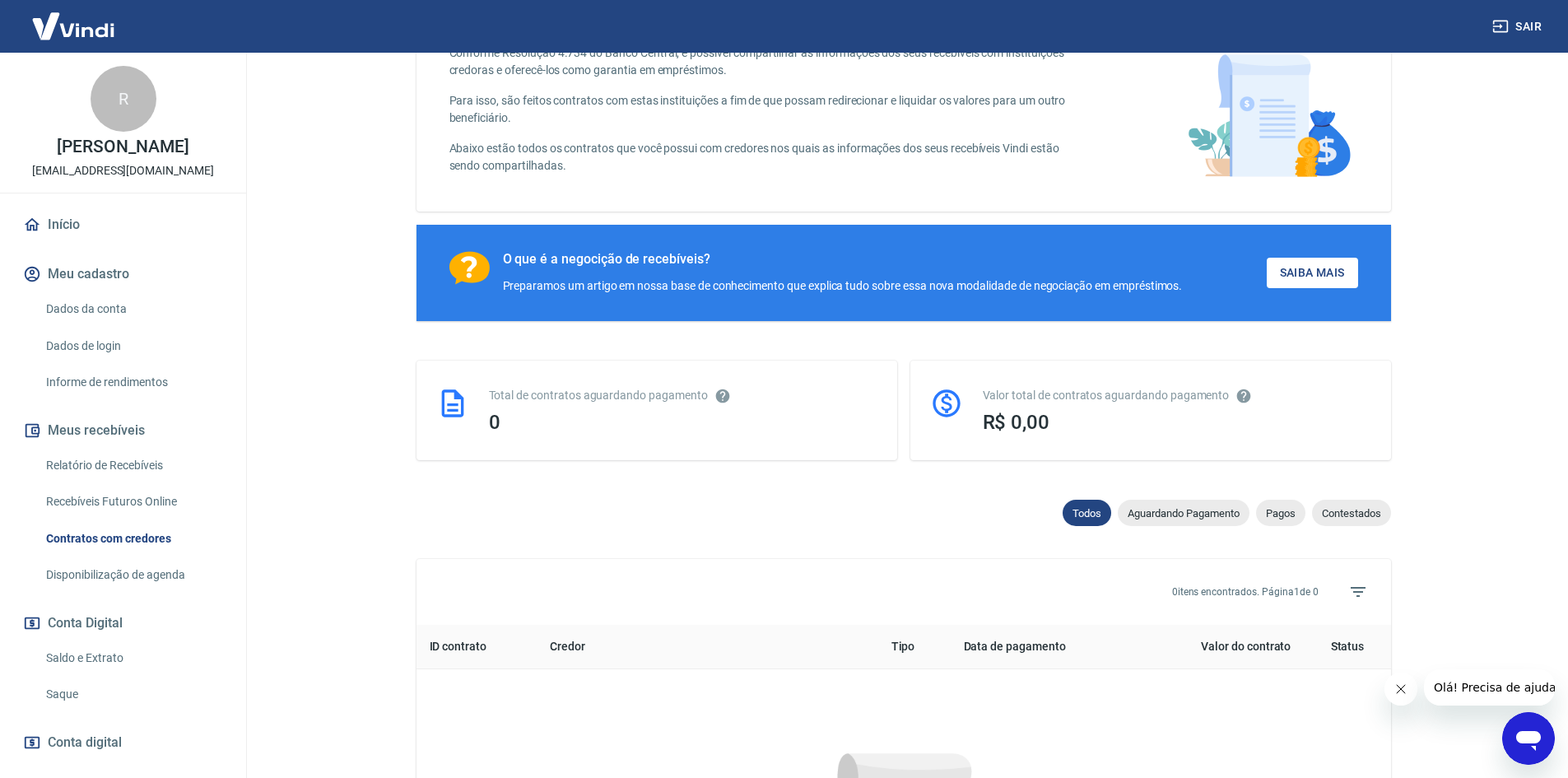
scroll to position [584, 0]
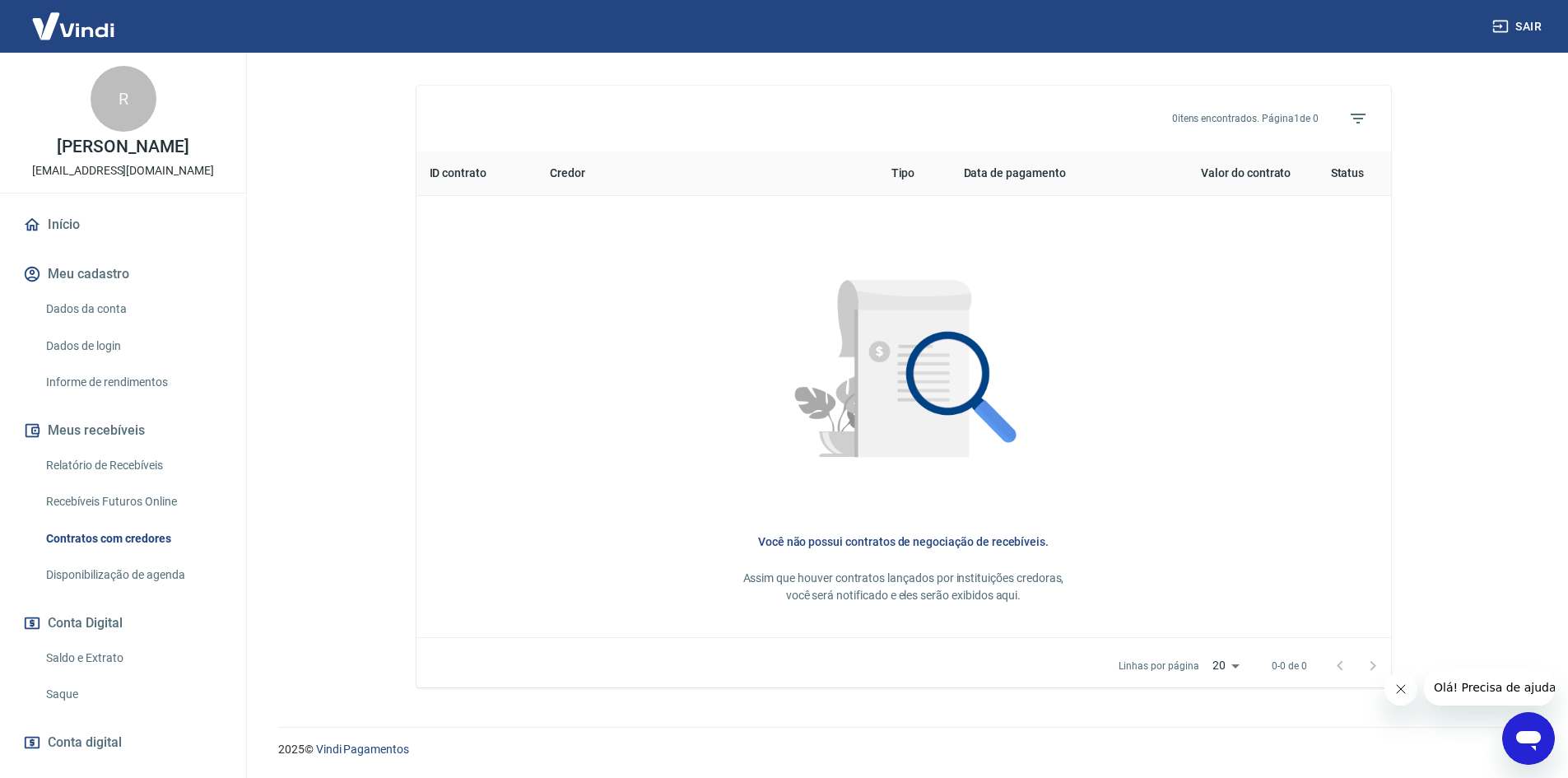
drag, startPoint x: 102, startPoint y: 557, endPoint x: 108, endPoint y: 566, distance: 10.8
click at [102, 558] on div "Relatório de Recebíveis Recebíveis Futuros Online Contratos com credores Dispon…" at bounding box center [124, 520] width 207 height 143
click at [107, 565] on link "Disponibilização de agenda" at bounding box center [132, 575] width 187 height 34
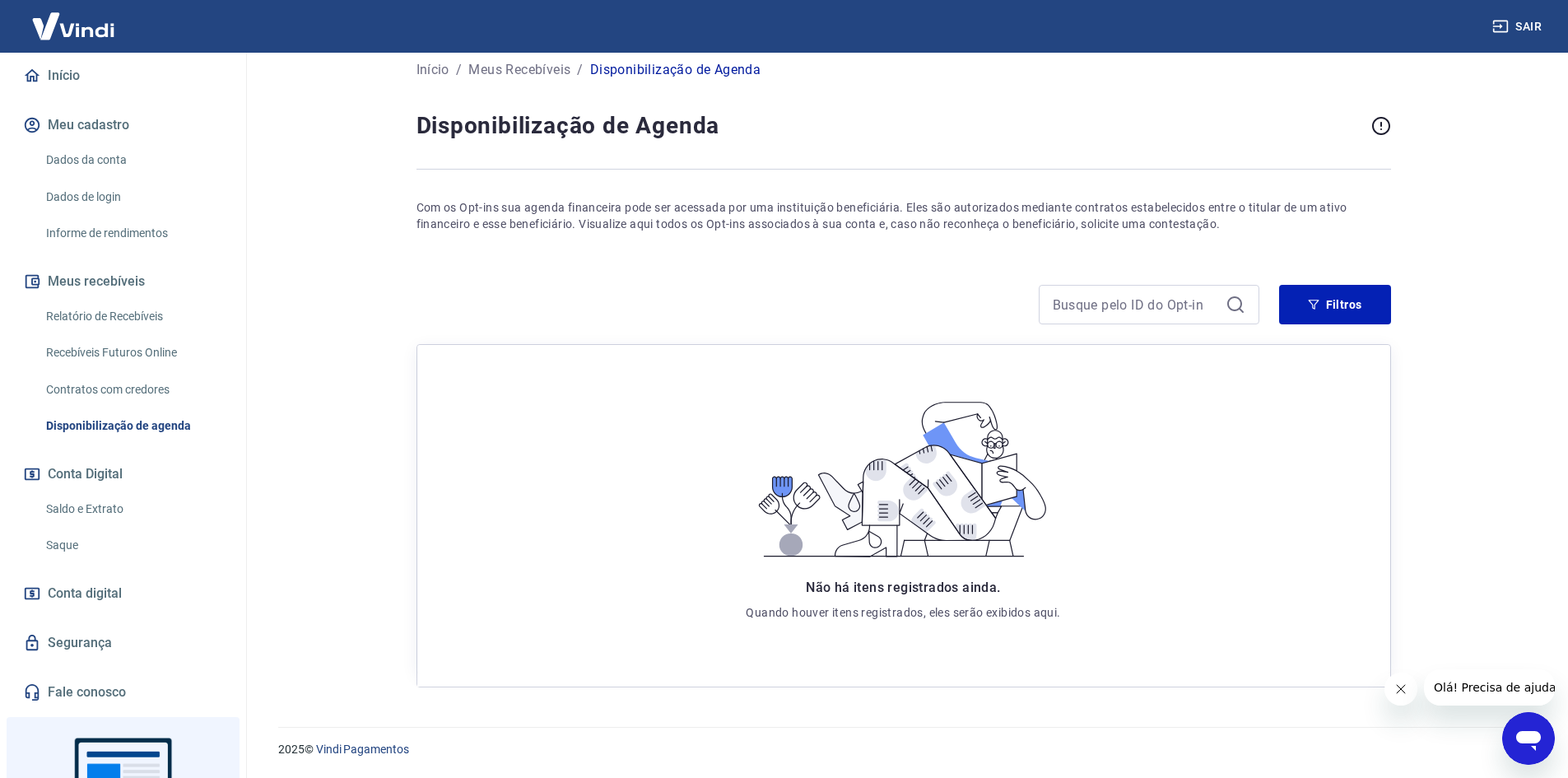
scroll to position [274, 0]
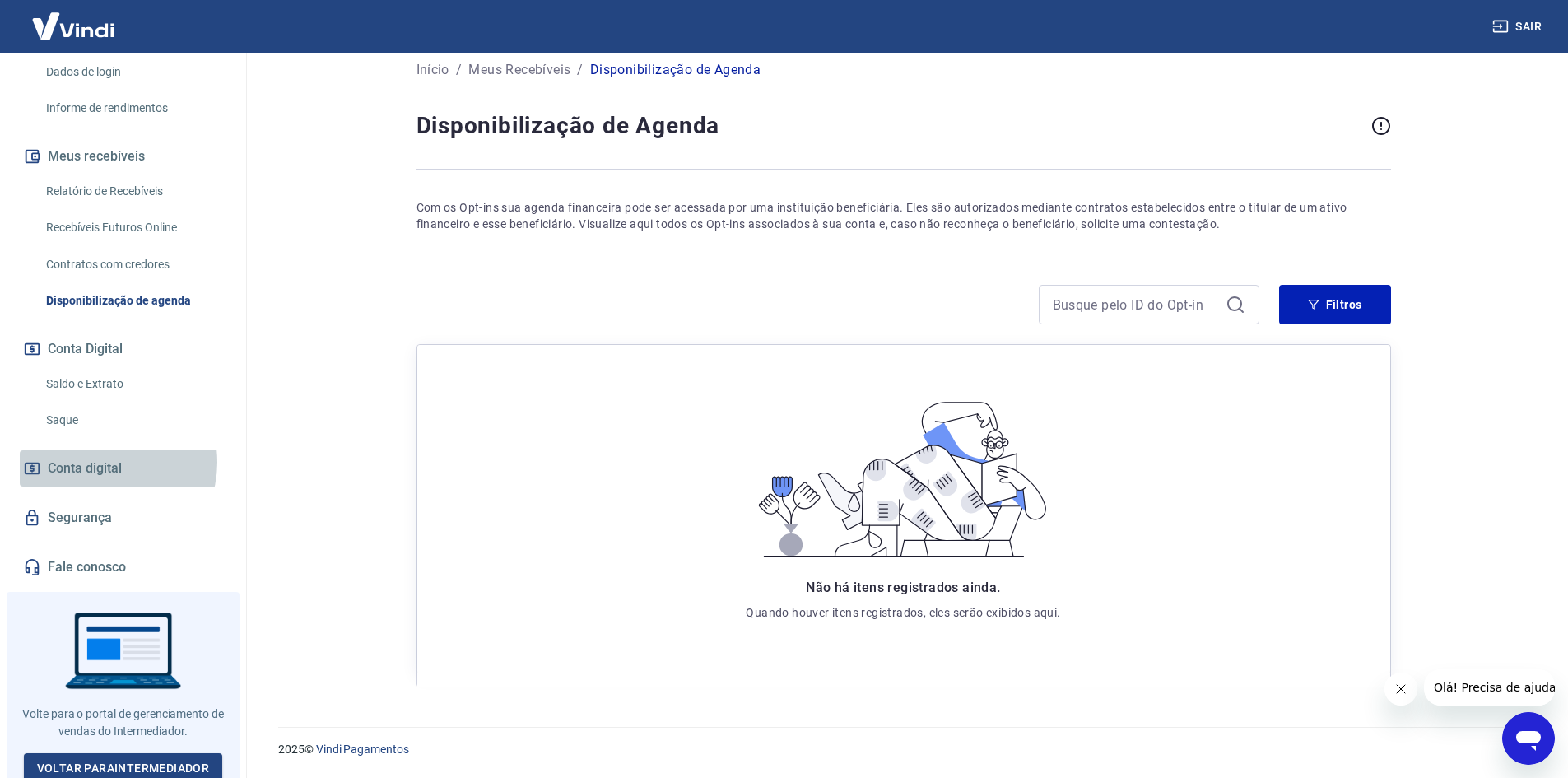
click at [107, 462] on span "Conta digital" at bounding box center [84, 468] width 74 height 23
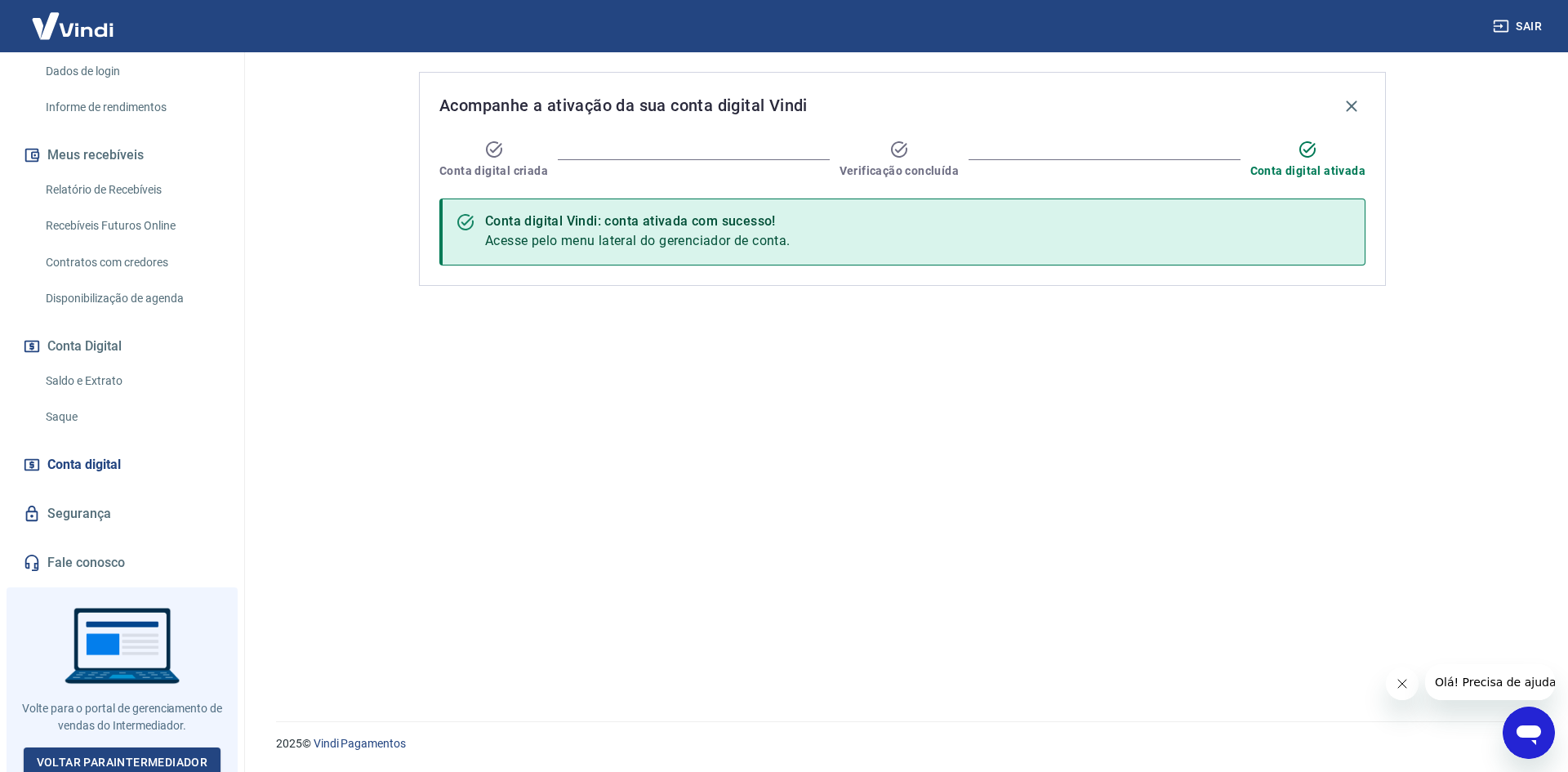
click at [697, 236] on span "Acesse pelo menu lateral do gerenciador de conta." at bounding box center [637, 241] width 305 height 16
click at [757, 224] on div "Conta digital Vindi: conta ativada com sucesso!" at bounding box center [637, 221] width 305 height 20
drag, startPoint x: 763, startPoint y: 226, endPoint x: 785, endPoint y: 235, distance: 23.8
click at [688, 228] on div "Conta digital Vindi: conta ativada com sucesso!" at bounding box center [637, 221] width 305 height 20
click at [866, 260] on div "Acompanhe a ativação da sua conta digital Vindi Conta digital criada Verificaçã…" at bounding box center [903, 179] width 967 height 214
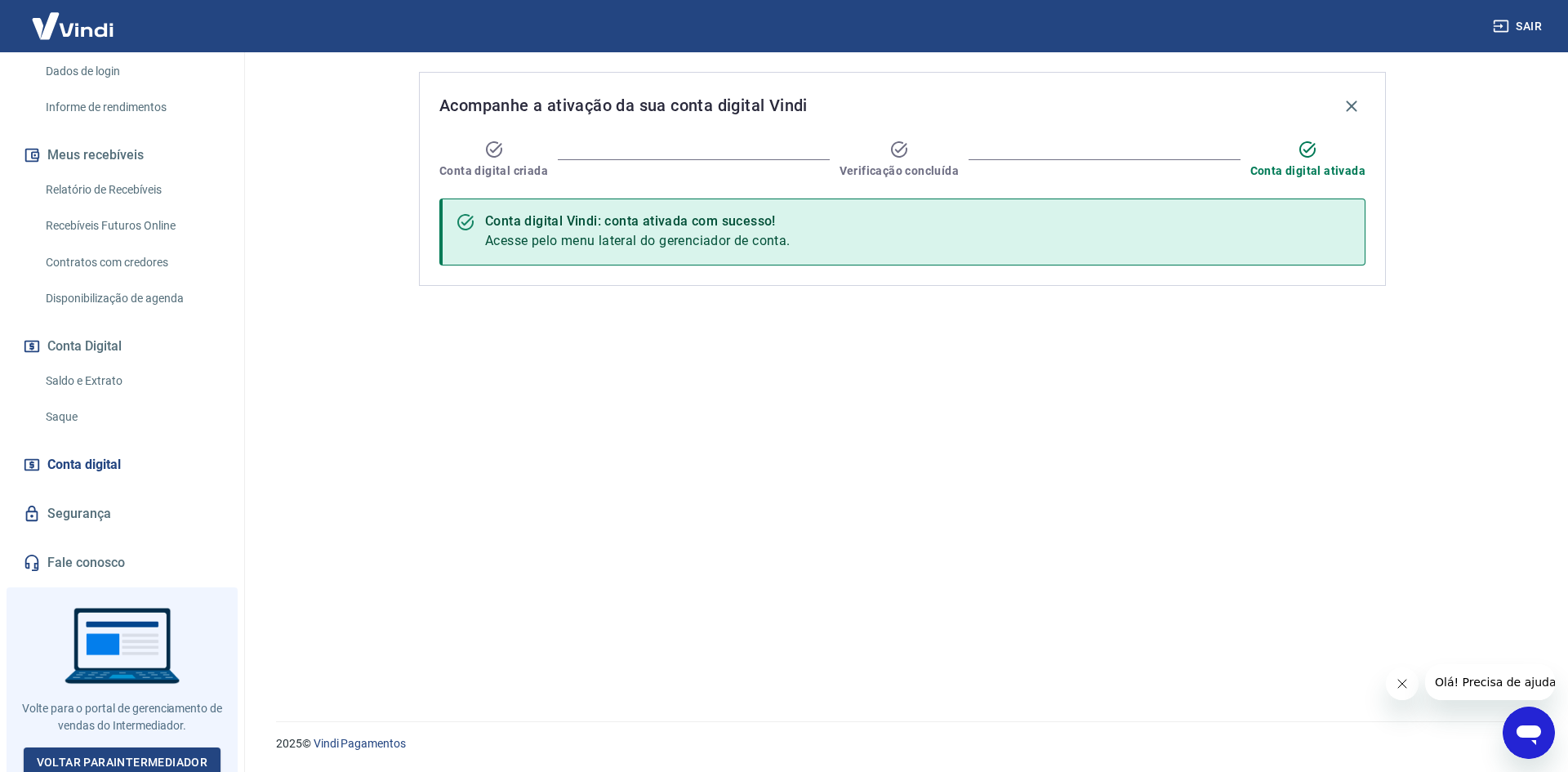
drag, startPoint x: 1404, startPoint y: 687, endPoint x: 1394, endPoint y: 683, distance: 10.8
click at [1404, 687] on icon "Fechar mensagem da empresa" at bounding box center [1401, 683] width 13 height 13
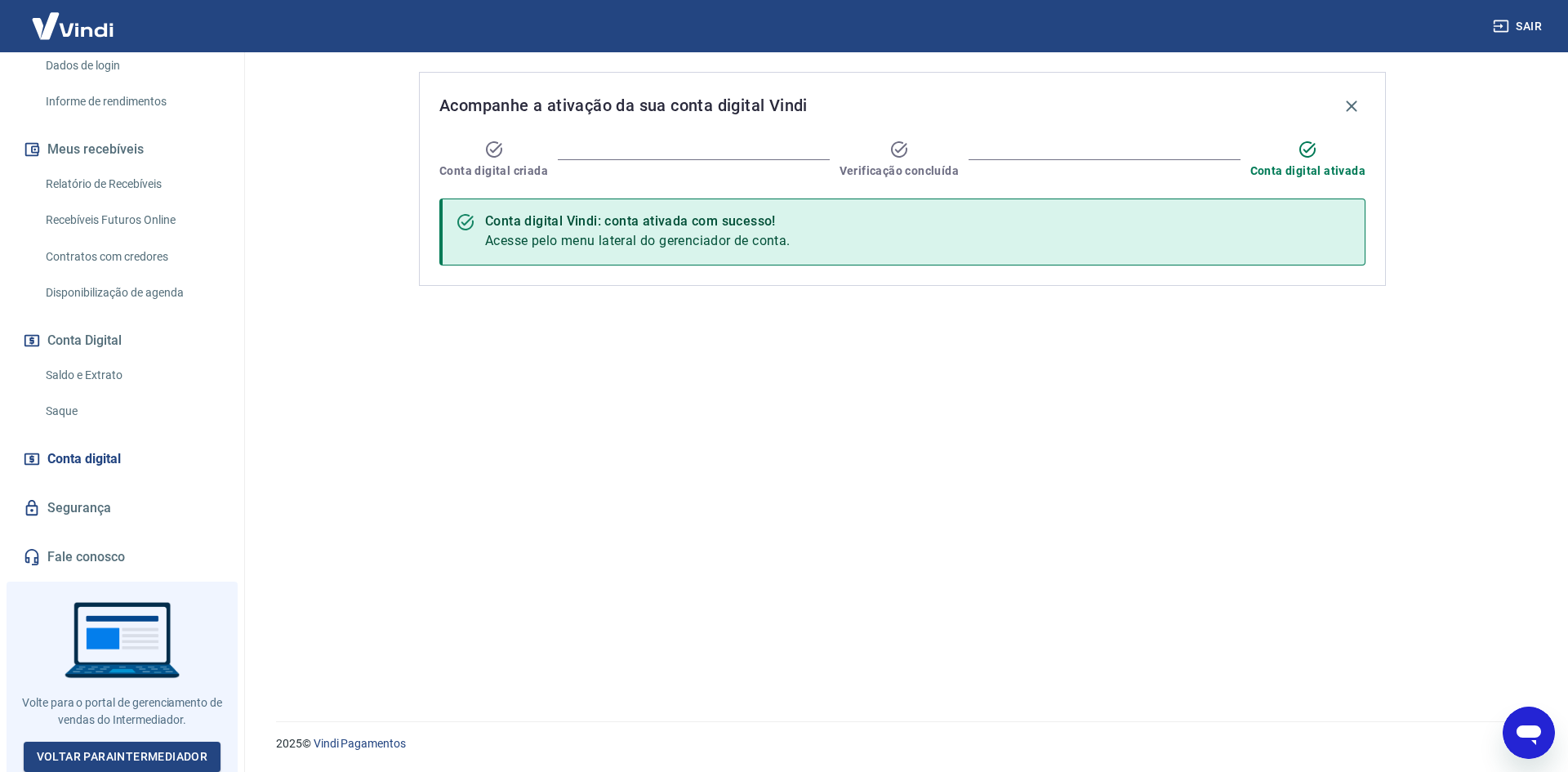
scroll to position [278, 0]
click at [110, 369] on link "Saldo e Extrato" at bounding box center [131, 374] width 185 height 34
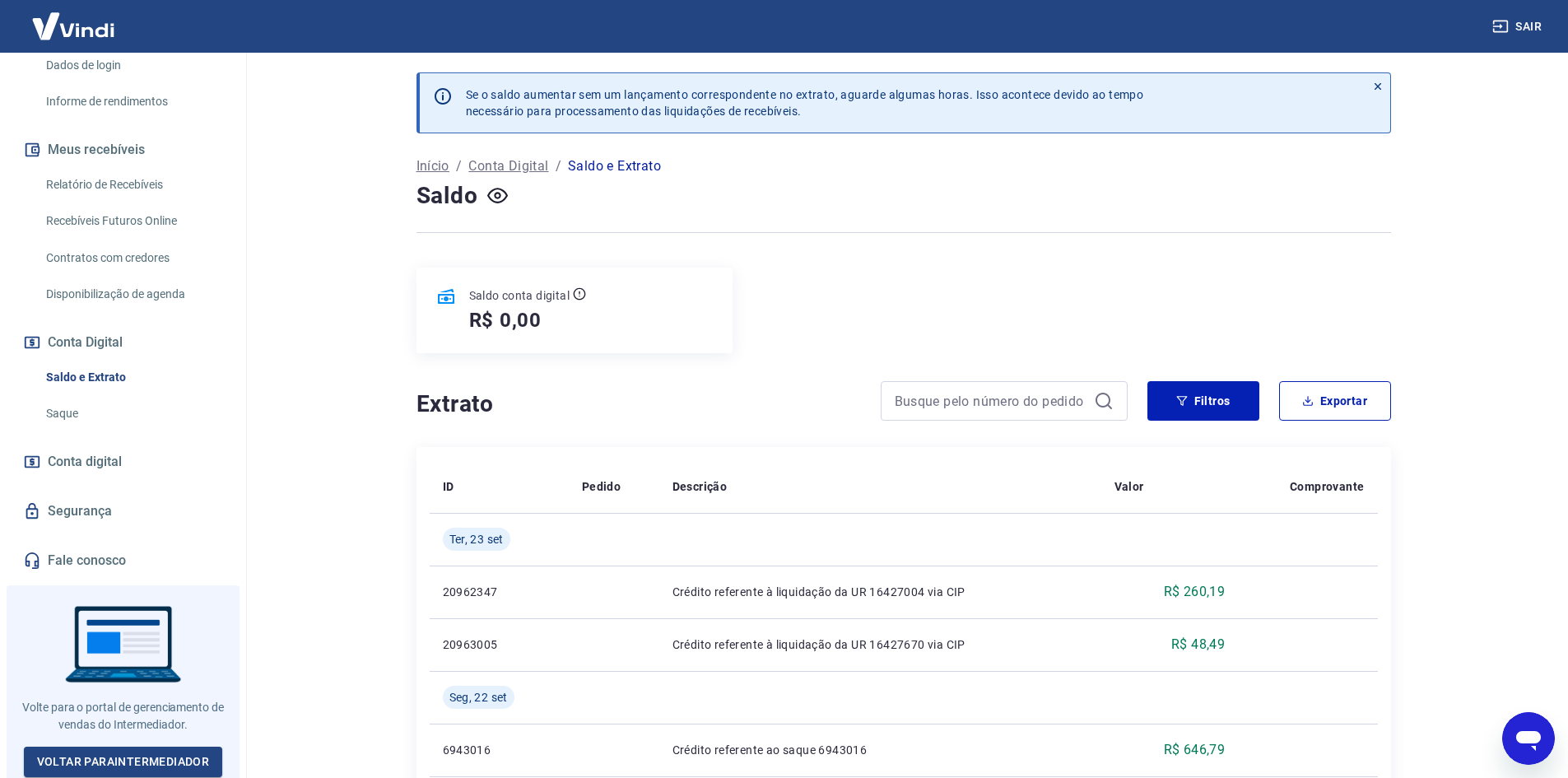
click at [93, 389] on link "Saldo e Extrato" at bounding box center [132, 377] width 187 height 34
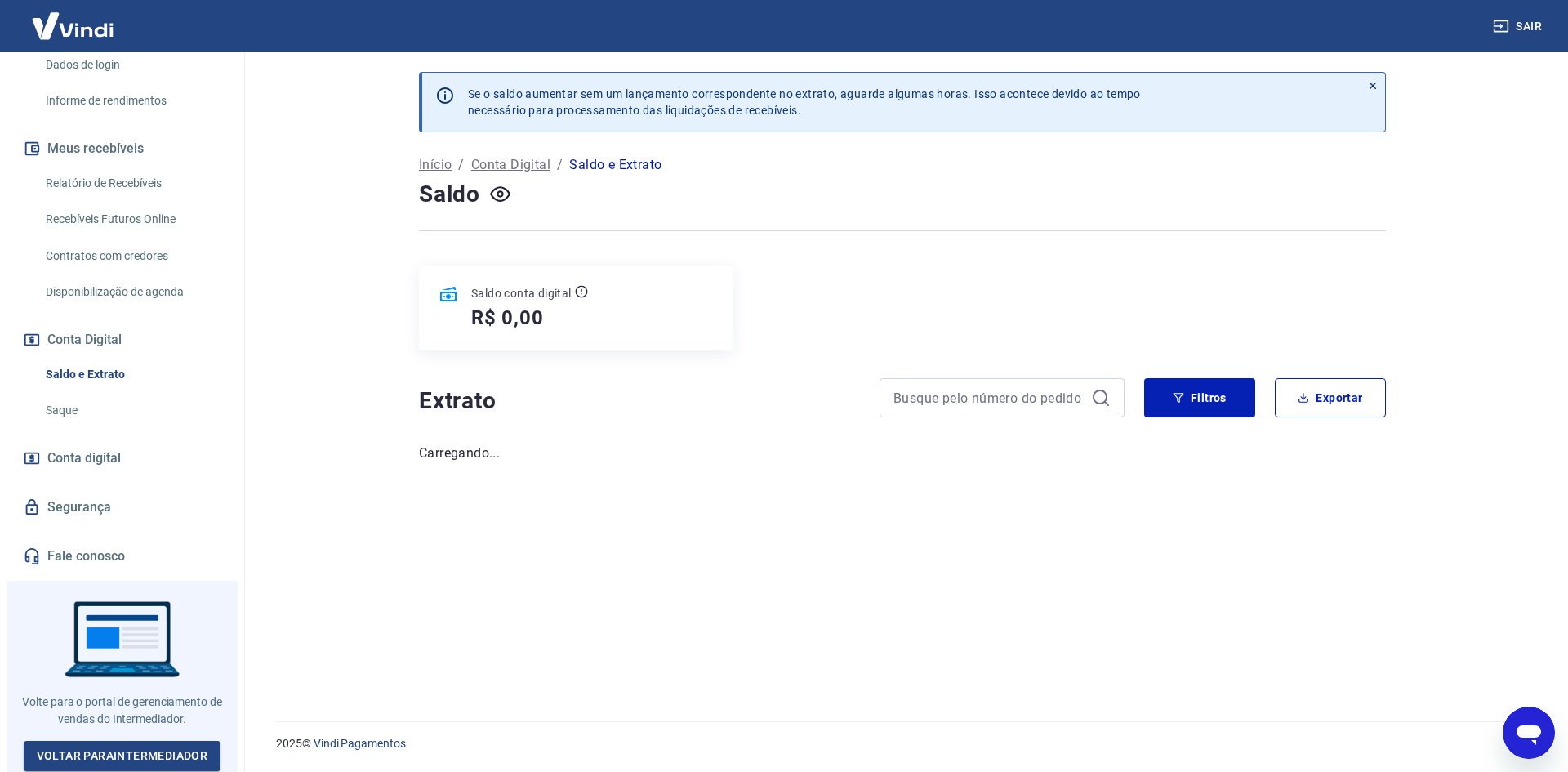
click at [67, 411] on link "Saque" at bounding box center [131, 410] width 185 height 34
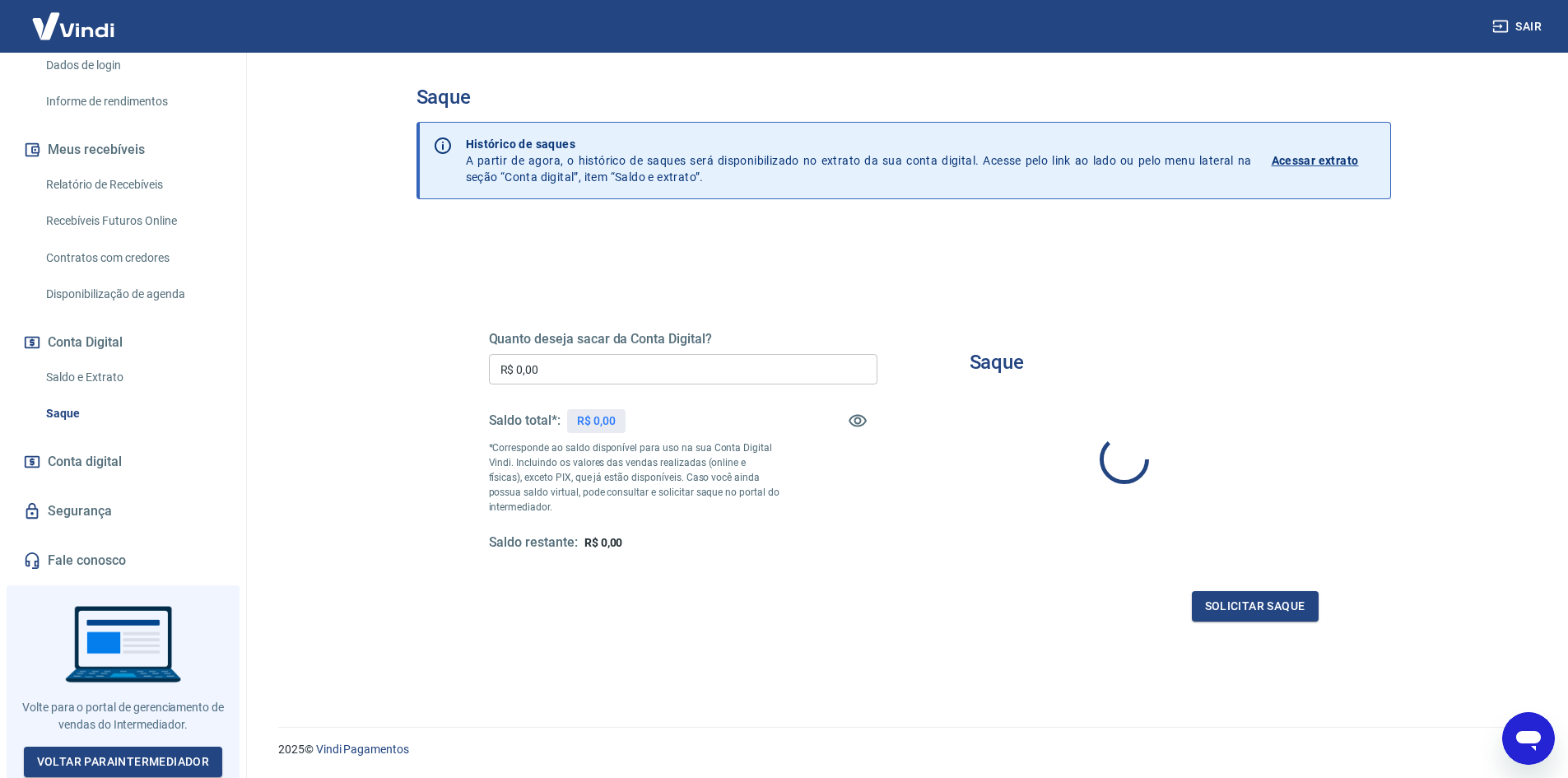
click at [125, 386] on link "Saldo e Extrato" at bounding box center [132, 377] width 187 height 34
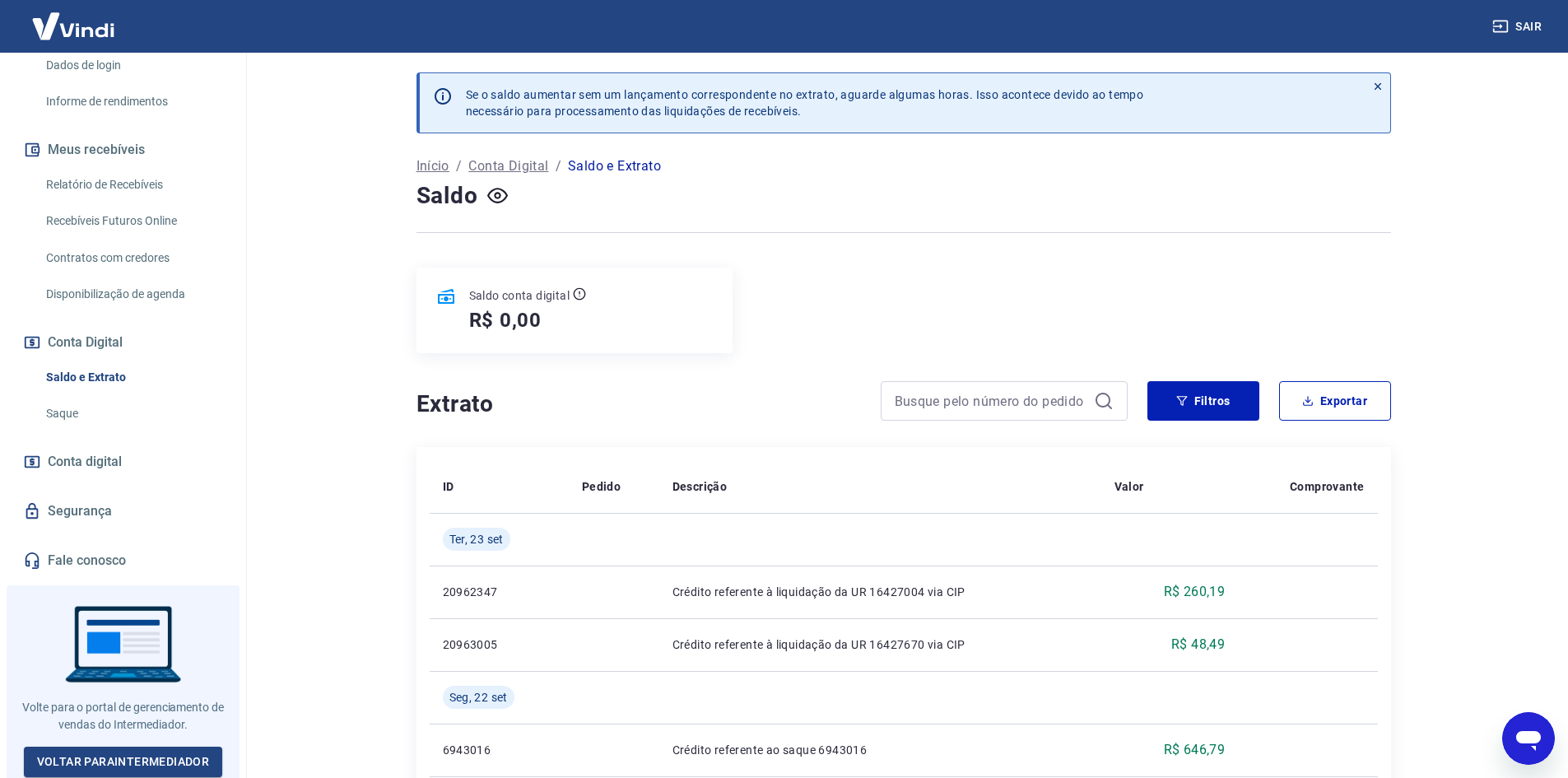
click at [89, 556] on link "Fale conosco" at bounding box center [124, 560] width 207 height 36
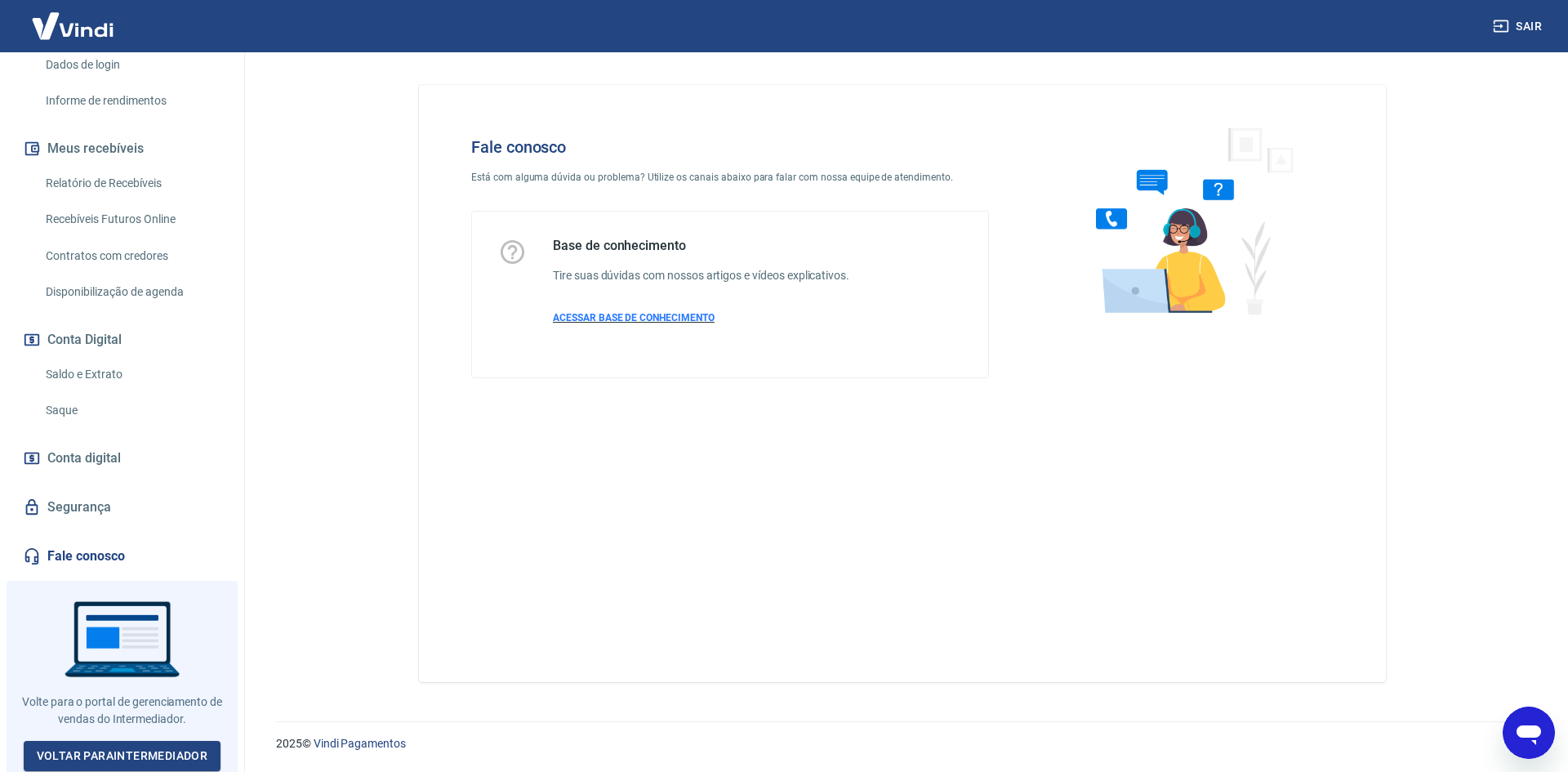
click at [638, 321] on span "ACESSAR BASE DE CONHECIMENTO" at bounding box center [634, 317] width 162 height 11
click at [1526, 742] on icon "Abrir janela de mensagens" at bounding box center [1529, 733] width 30 height 30
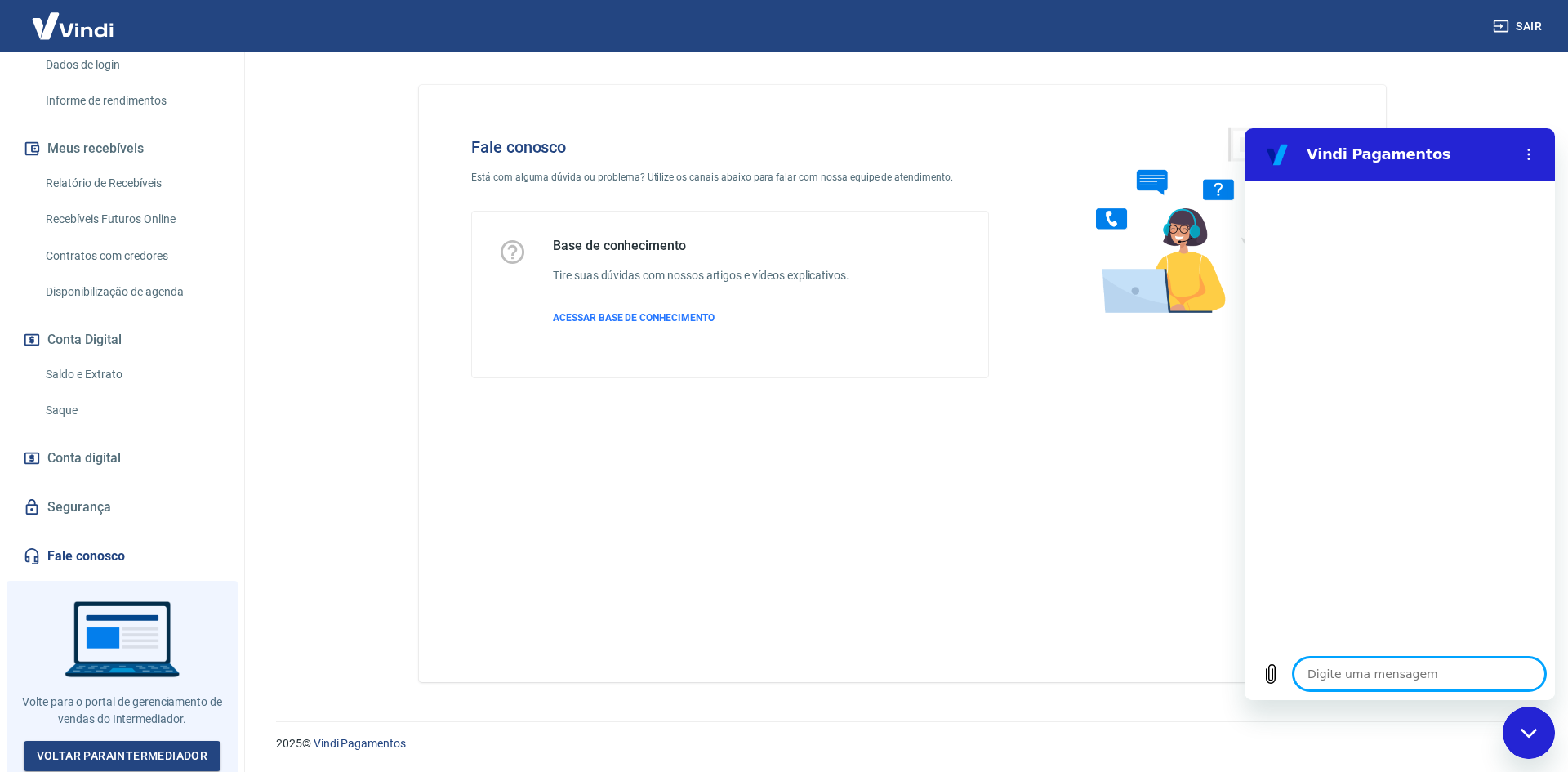
type textarea "x"
click at [1405, 666] on textarea at bounding box center [1419, 674] width 251 height 33
type textarea "."
type textarea "x"
click at [1540, 153] on button "Menu de opções" at bounding box center [1529, 155] width 33 height 33
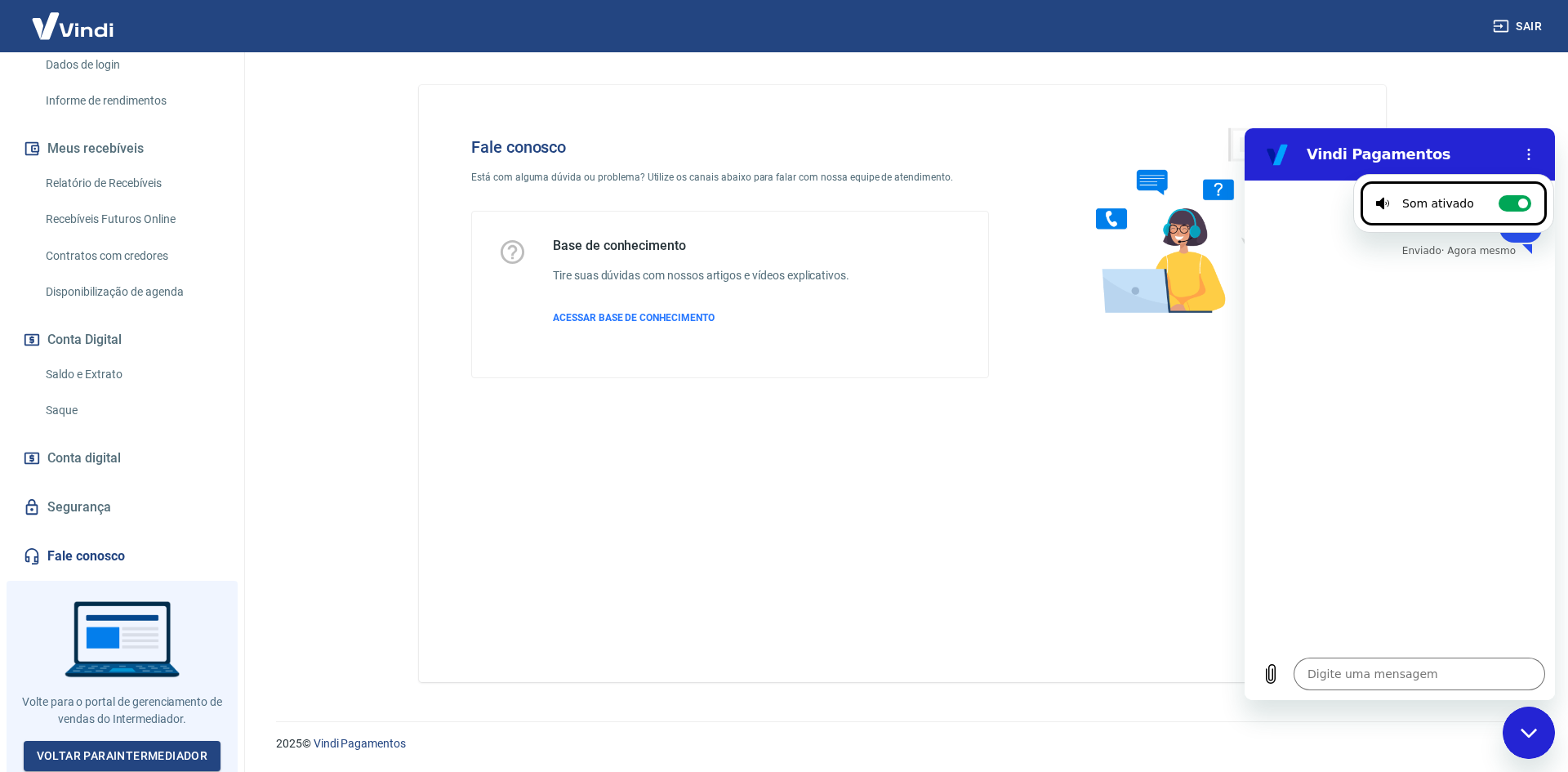
click at [1373, 349] on div "09:35 diz: . Enviado · Agora mesmo" at bounding box center [1399, 414] width 310 height 467
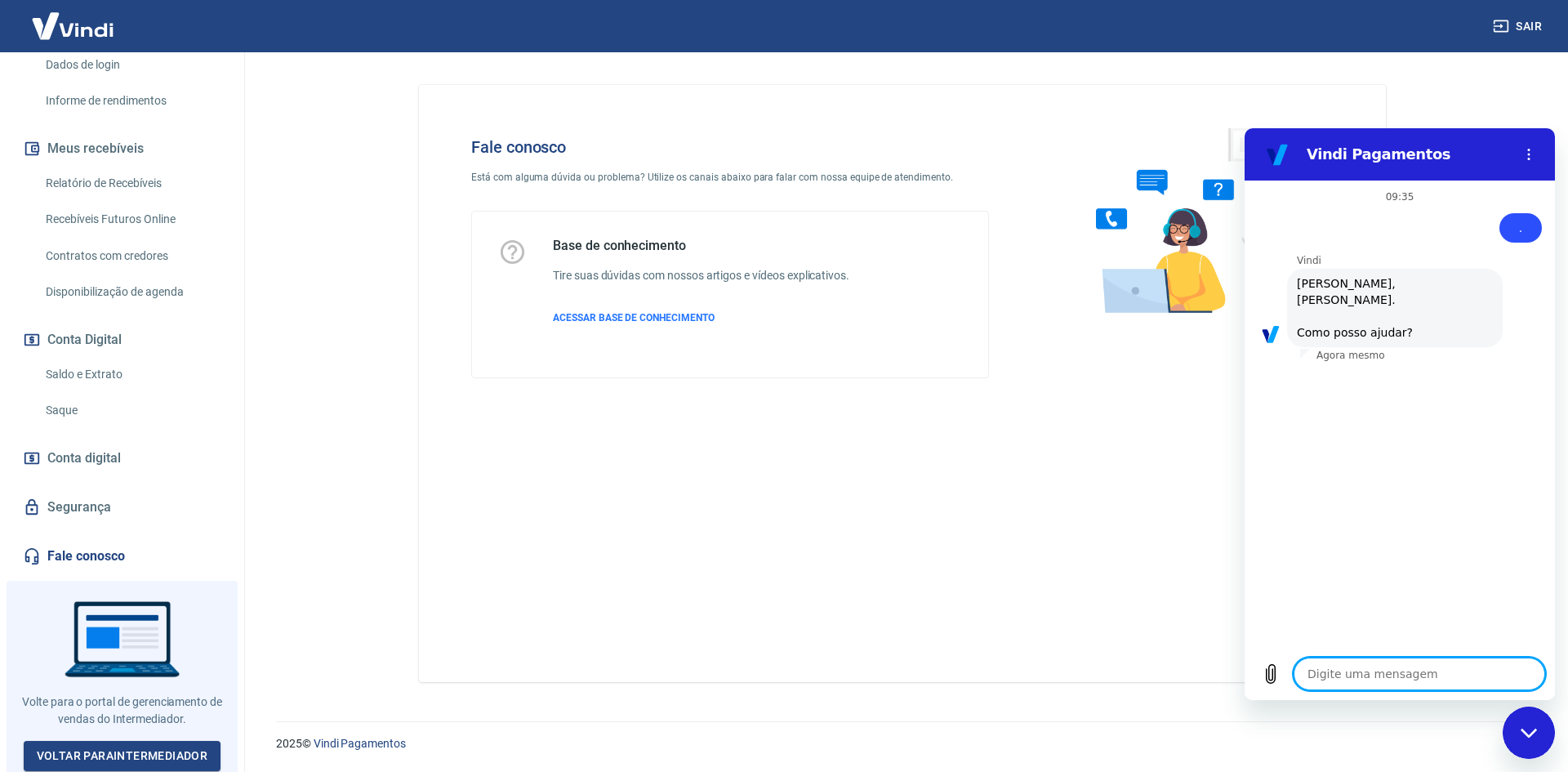
click at [1363, 675] on textarea at bounding box center [1419, 674] width 251 height 33
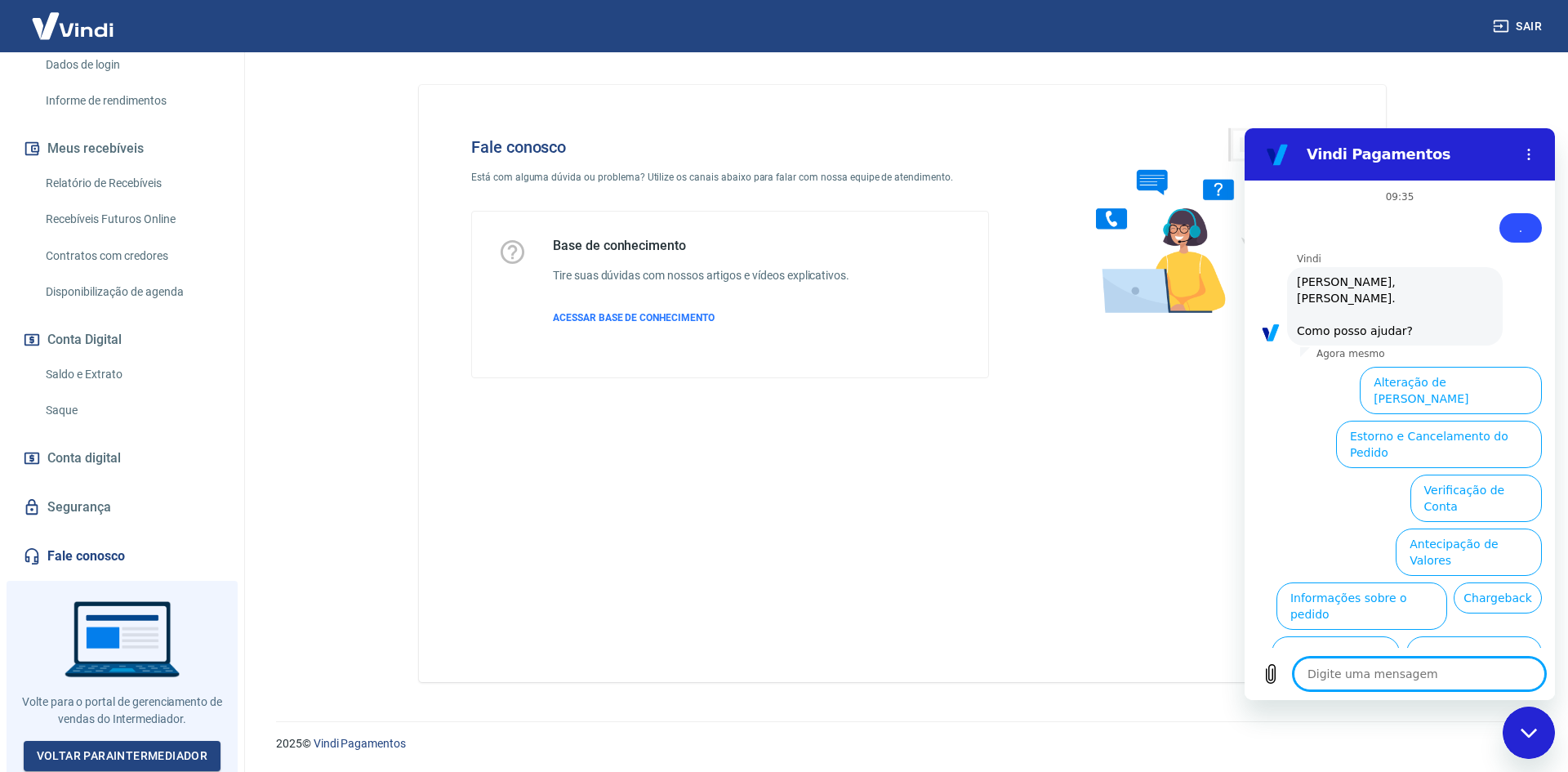
scroll to position [38, 0]
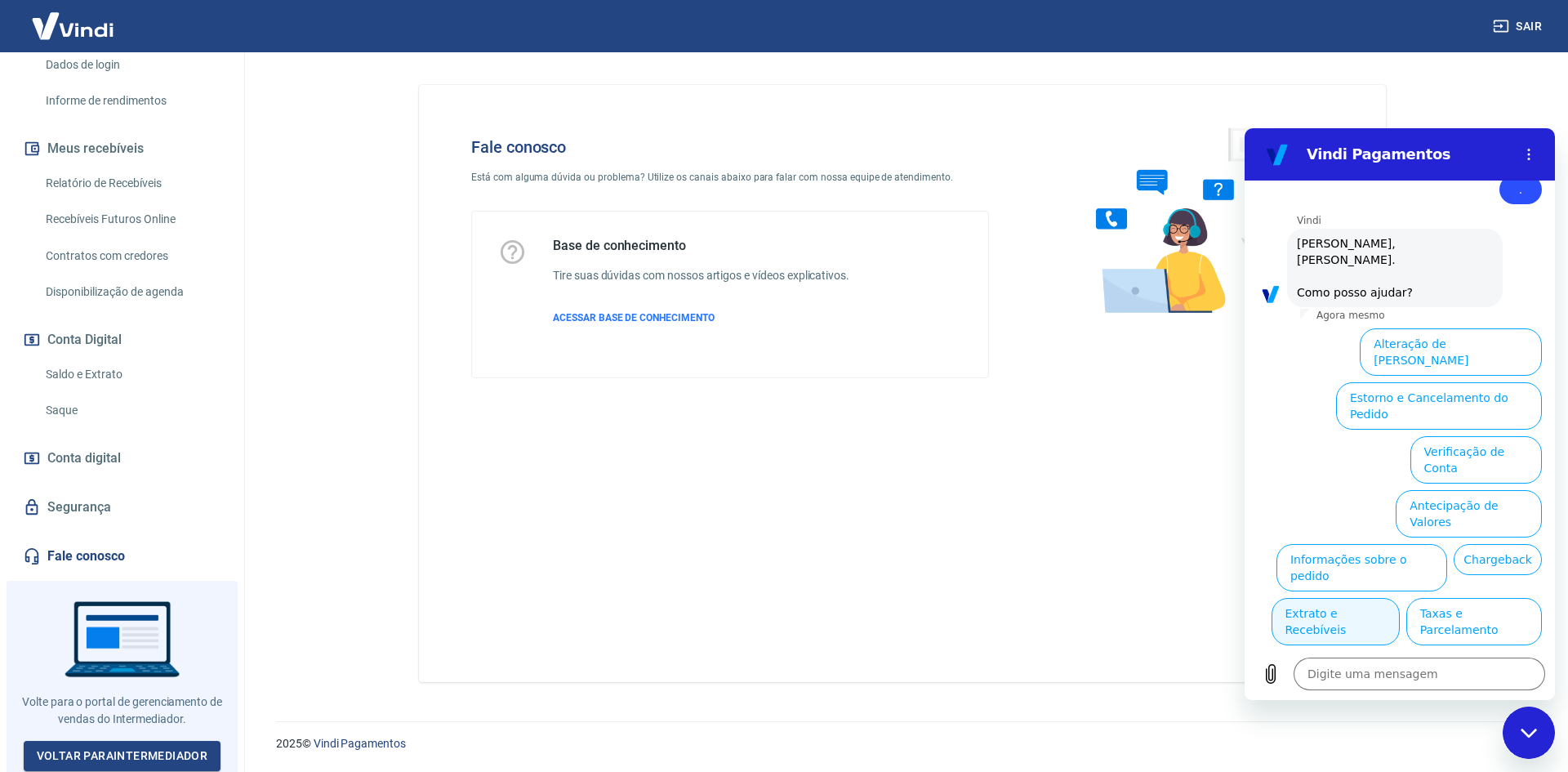
click at [1400, 597] on button "Extrato e Recebíveis" at bounding box center [1335, 621] width 128 height 47
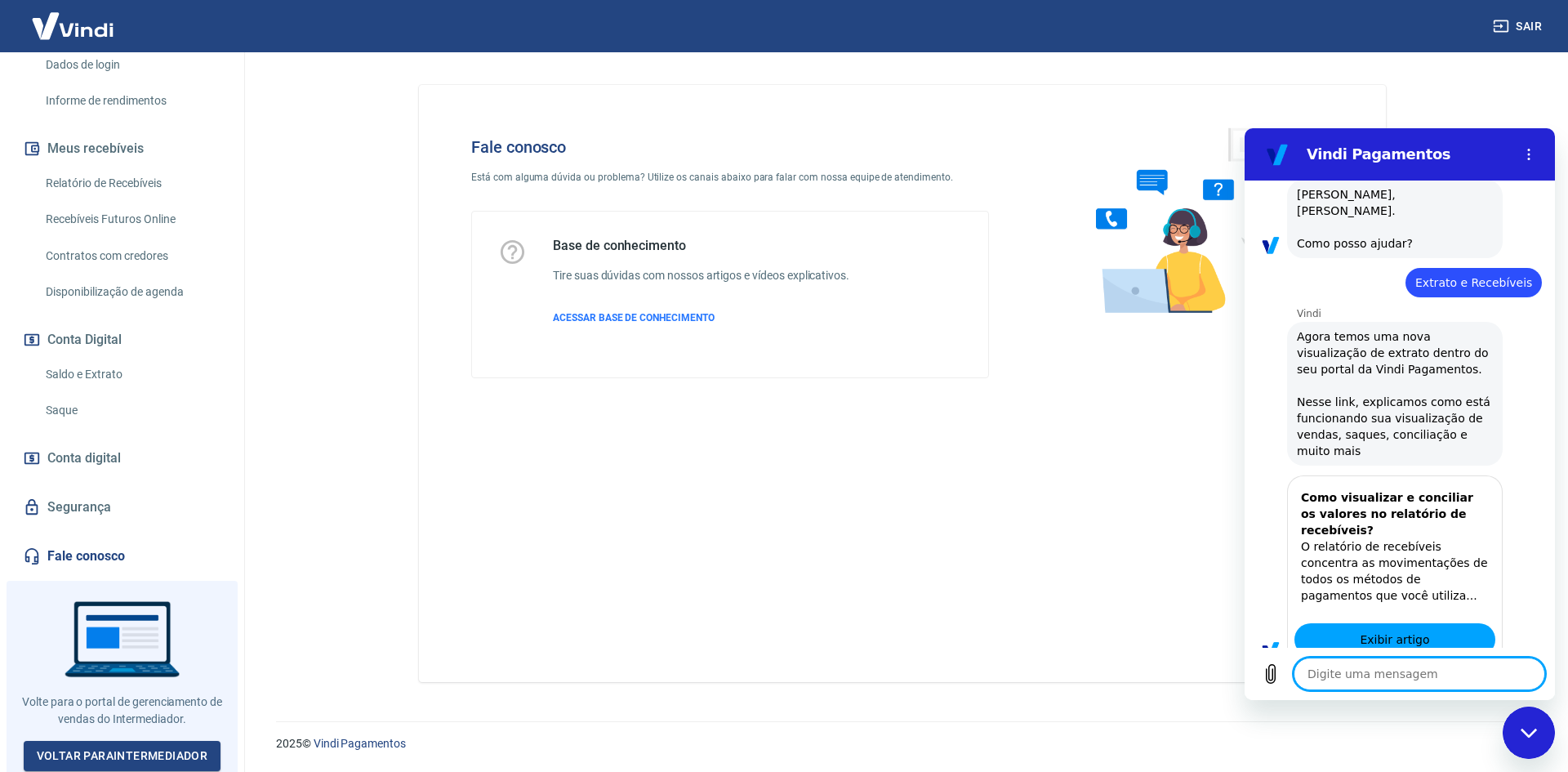
type textarea "x"
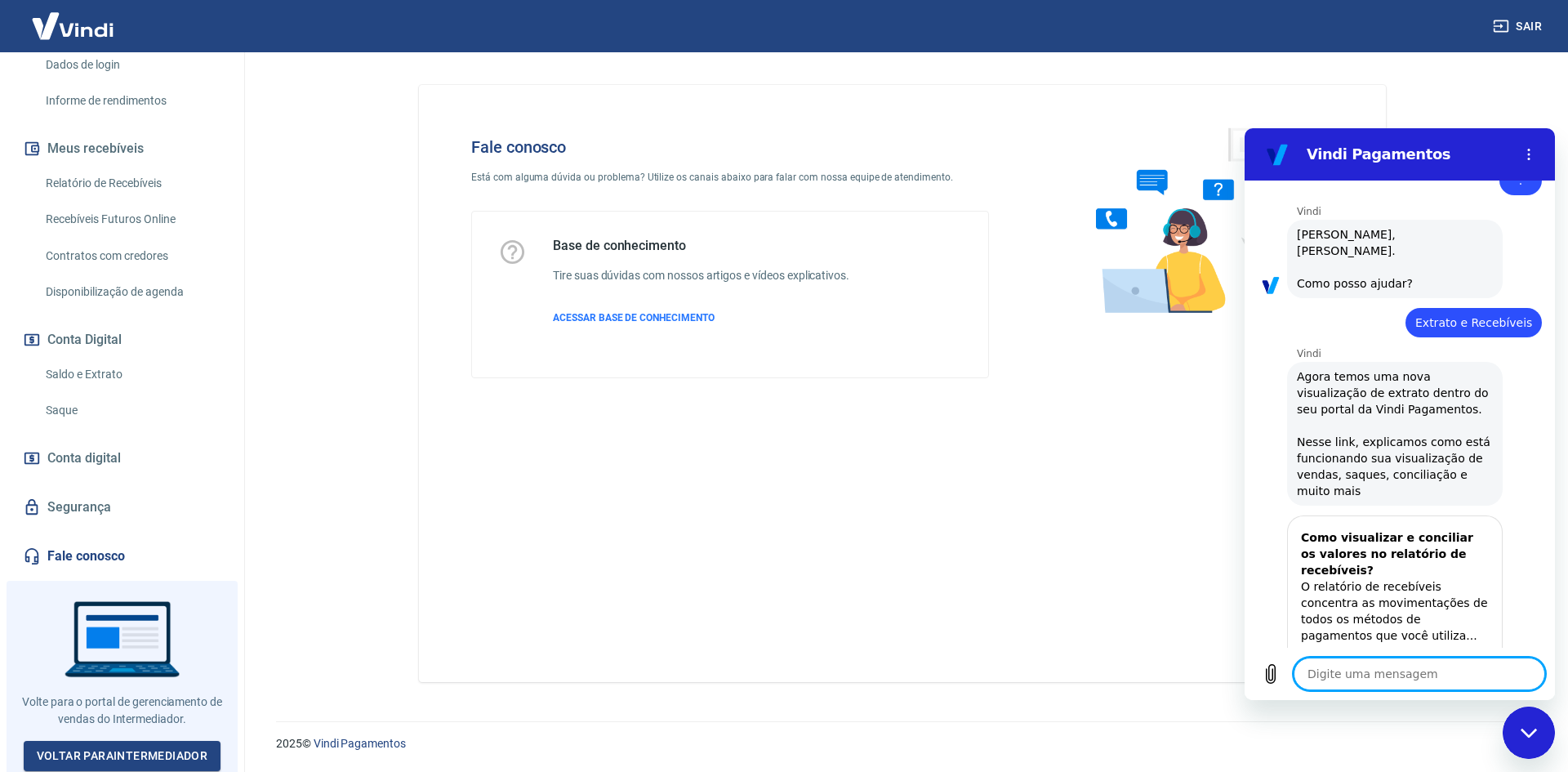
scroll to position [183, 0]
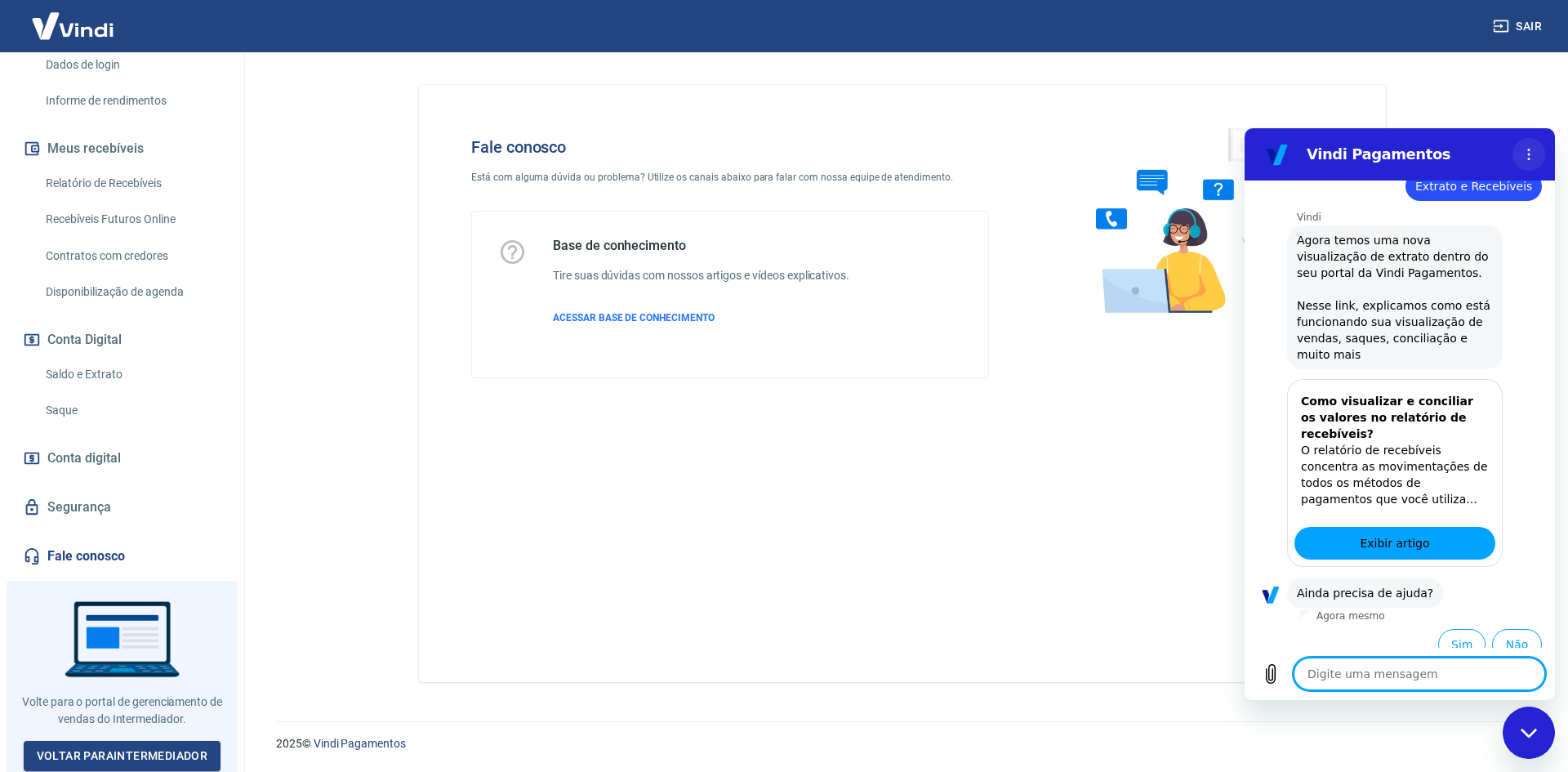
click at [1520, 147] on button "Menu de opções" at bounding box center [1529, 155] width 33 height 33
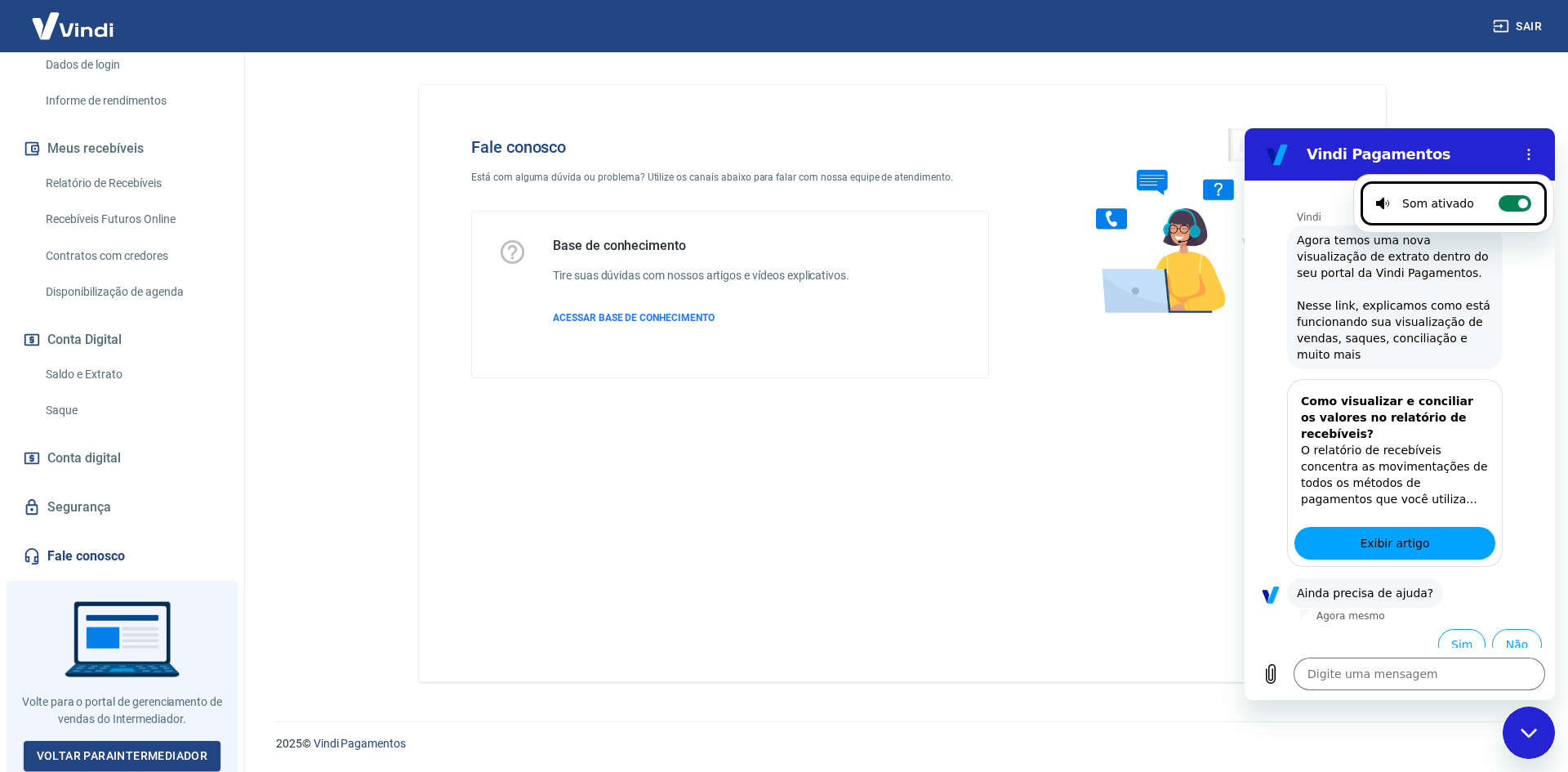
click at [1516, 210] on label "Alternar notificações sonoras" at bounding box center [1515, 203] width 33 height 17
click at [1516, 210] on input "Alternar notificações sonoras" at bounding box center [1515, 203] width 33 height 17
checkbox input "false"
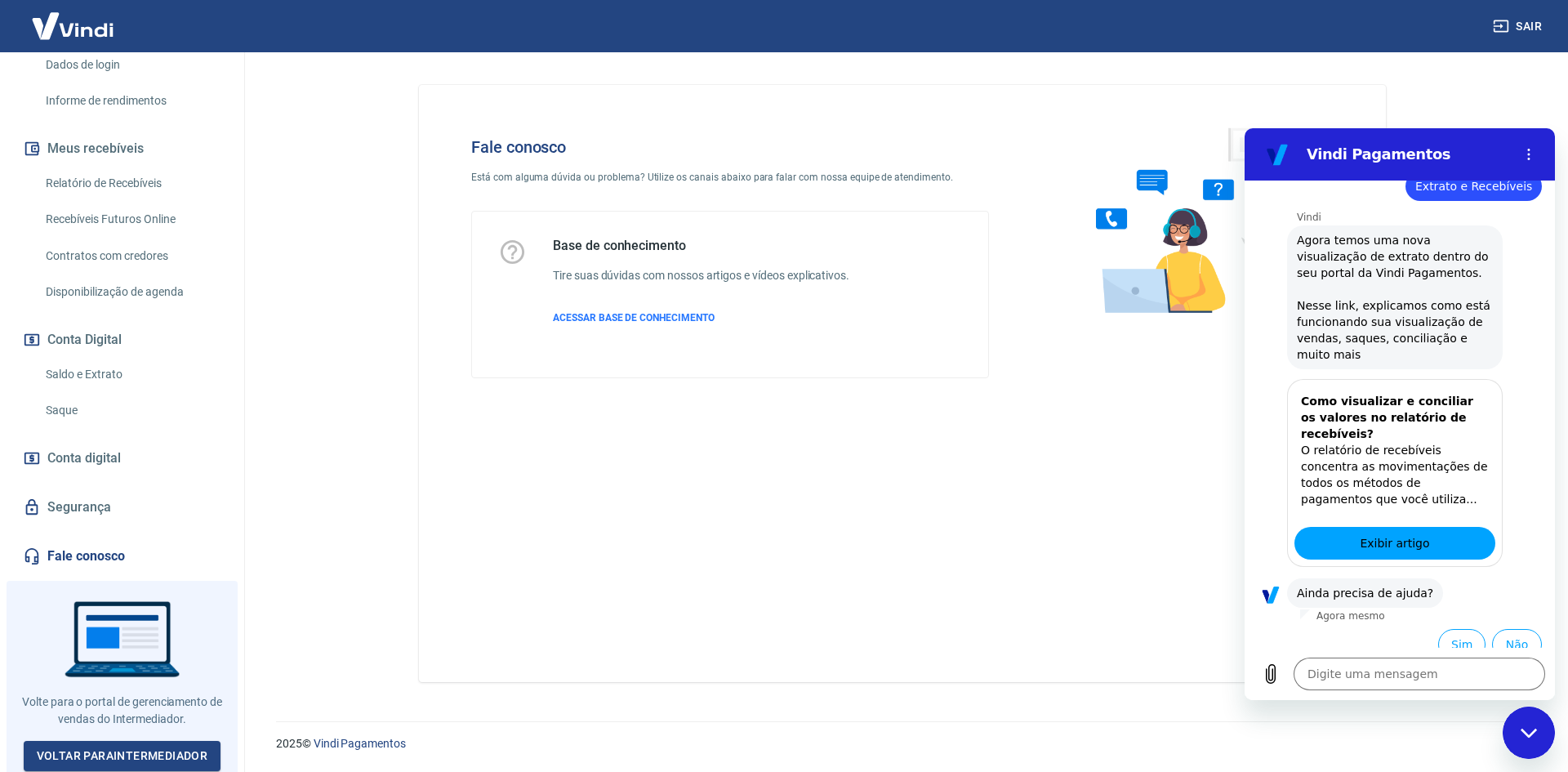
click at [1102, 429] on div "Fale conosco Está com alguma dúvida ou problema? Utilize os canais abaixo para …" at bounding box center [903, 383] width 967 height 597
click at [1038, 620] on div "Fale conosco Está com alguma dúvida ou problema? Utilize os canais abaixo para …" at bounding box center [903, 383] width 967 height 597
click at [1531, 150] on icon "Menu de opções" at bounding box center [1529, 154] width 13 height 13
click at [990, 632] on div "Fale conosco Está com alguma dúvida ou problema? Utilize os canais abaixo para …" at bounding box center [903, 383] width 967 height 597
drag, startPoint x: 1535, startPoint y: 733, endPoint x: 1525, endPoint y: 734, distance: 10.0
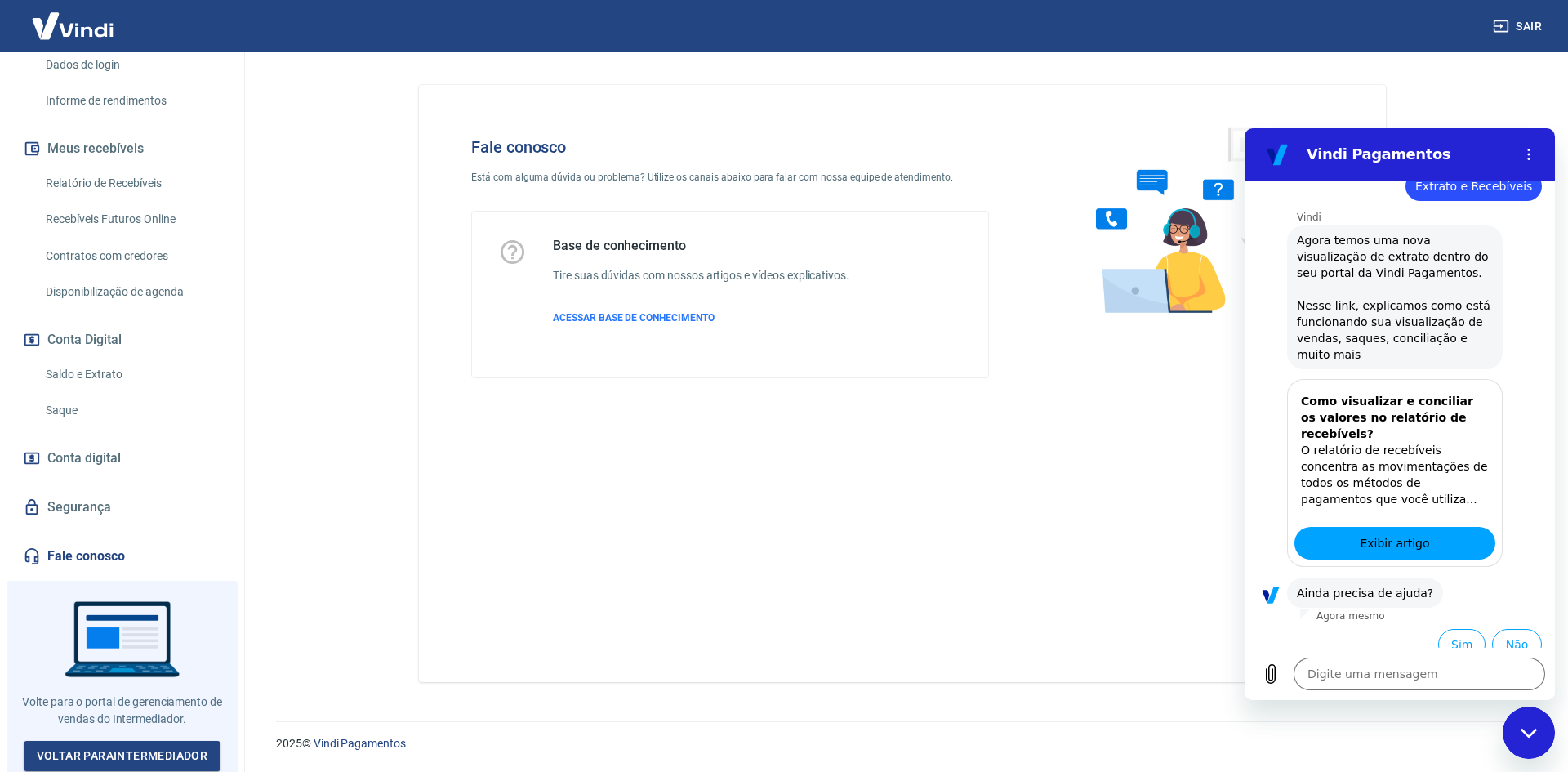
click at [1534, 733] on icon "Fechar janela de mensagens" at bounding box center [1530, 733] width 17 height 10
type textarea "x"
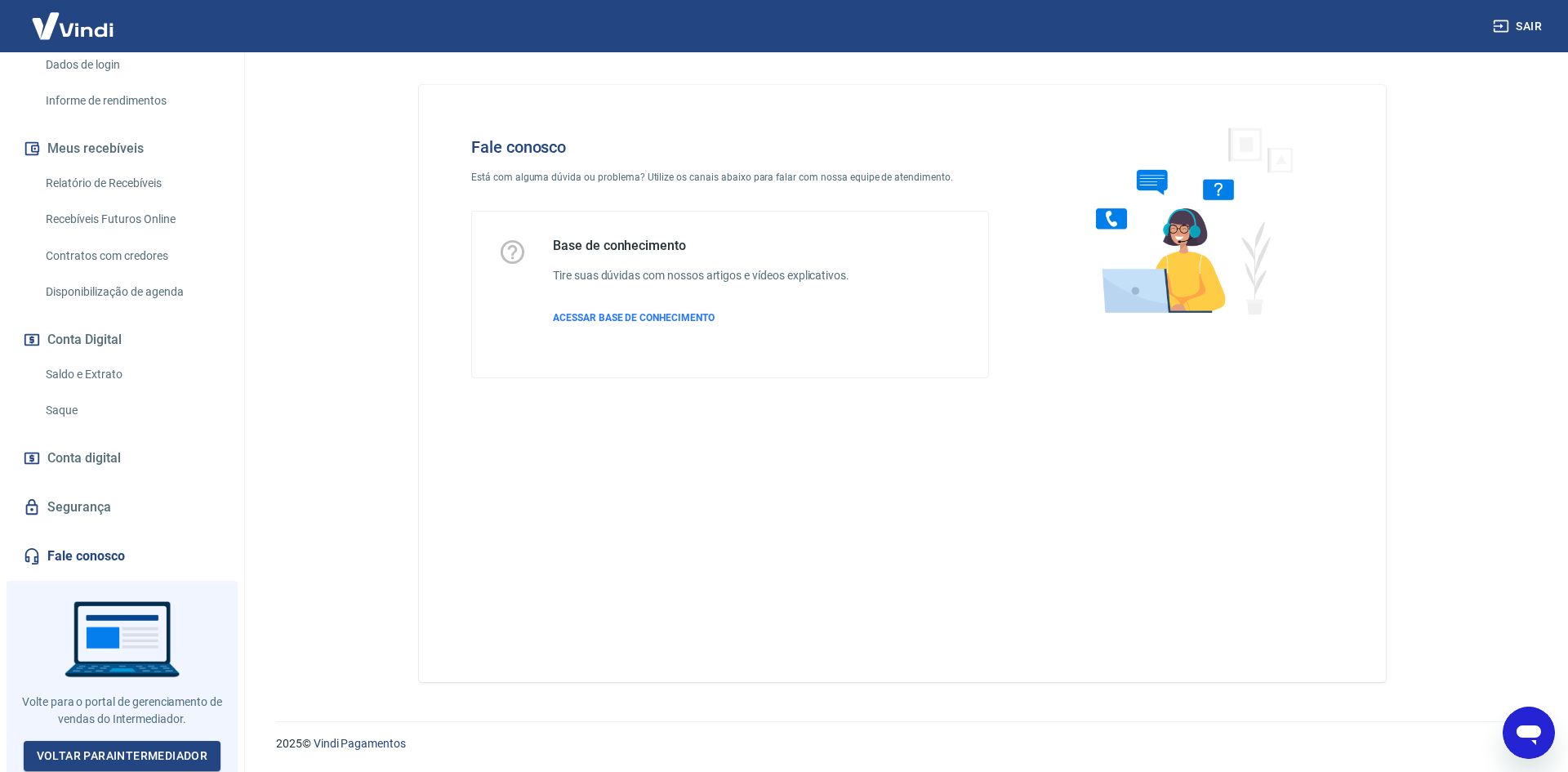
click at [785, 540] on div "Fale conosco Está com alguma dúvida ou problema? Utilize os canais abaixo para …" at bounding box center [903, 383] width 967 height 597
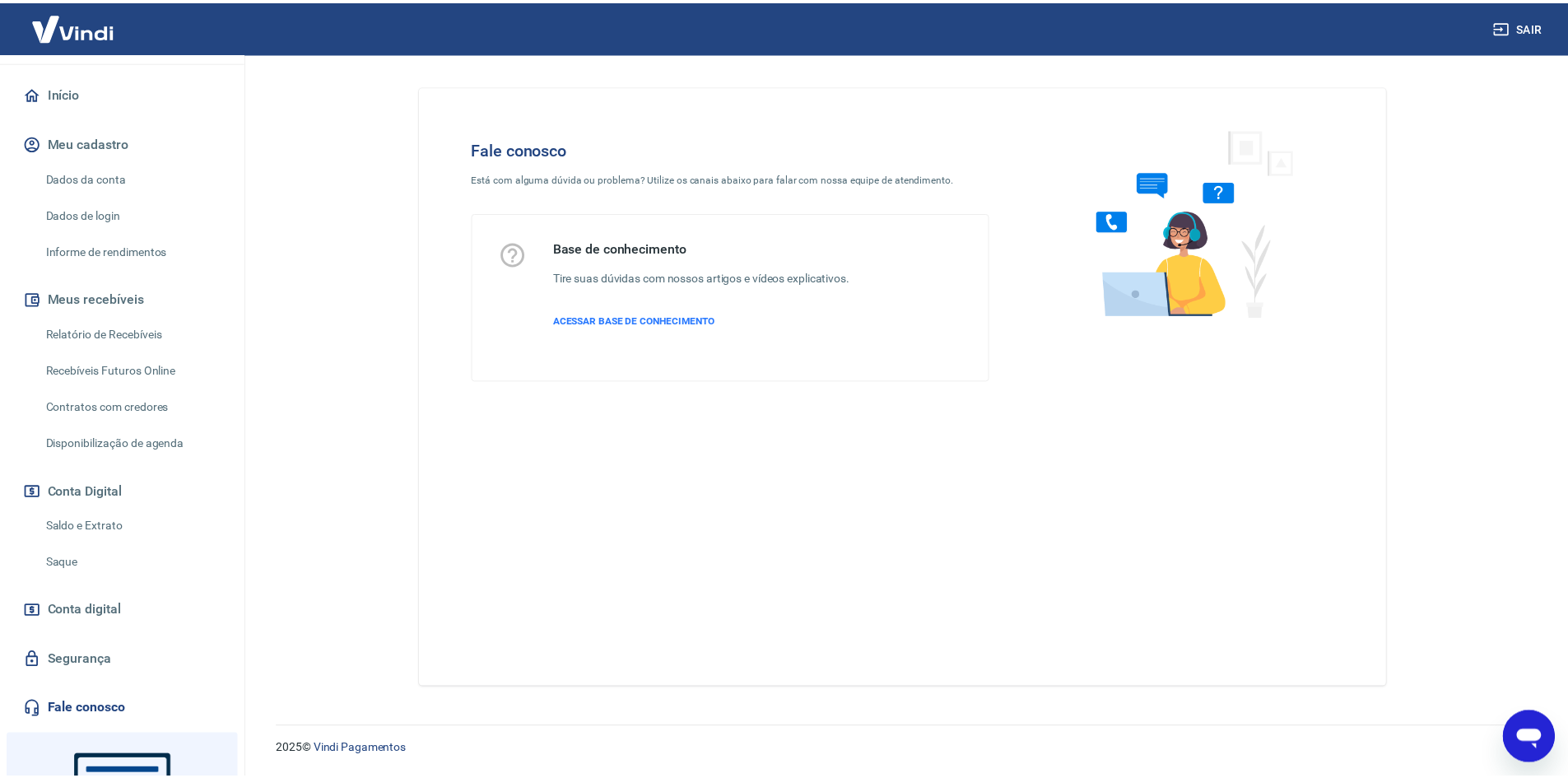
scroll to position [0, 0]
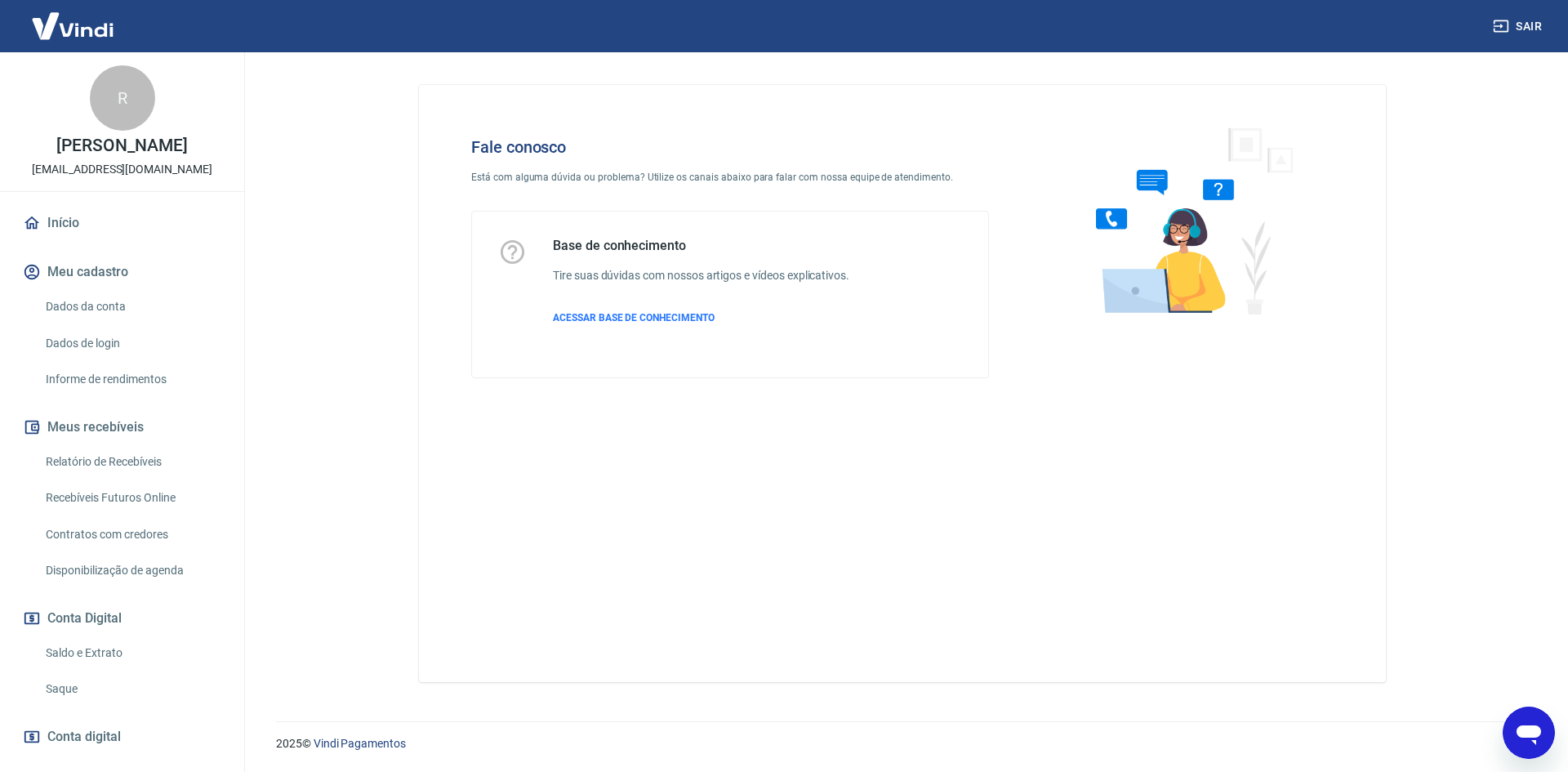
click at [87, 21] on img at bounding box center [73, 25] width 106 height 50
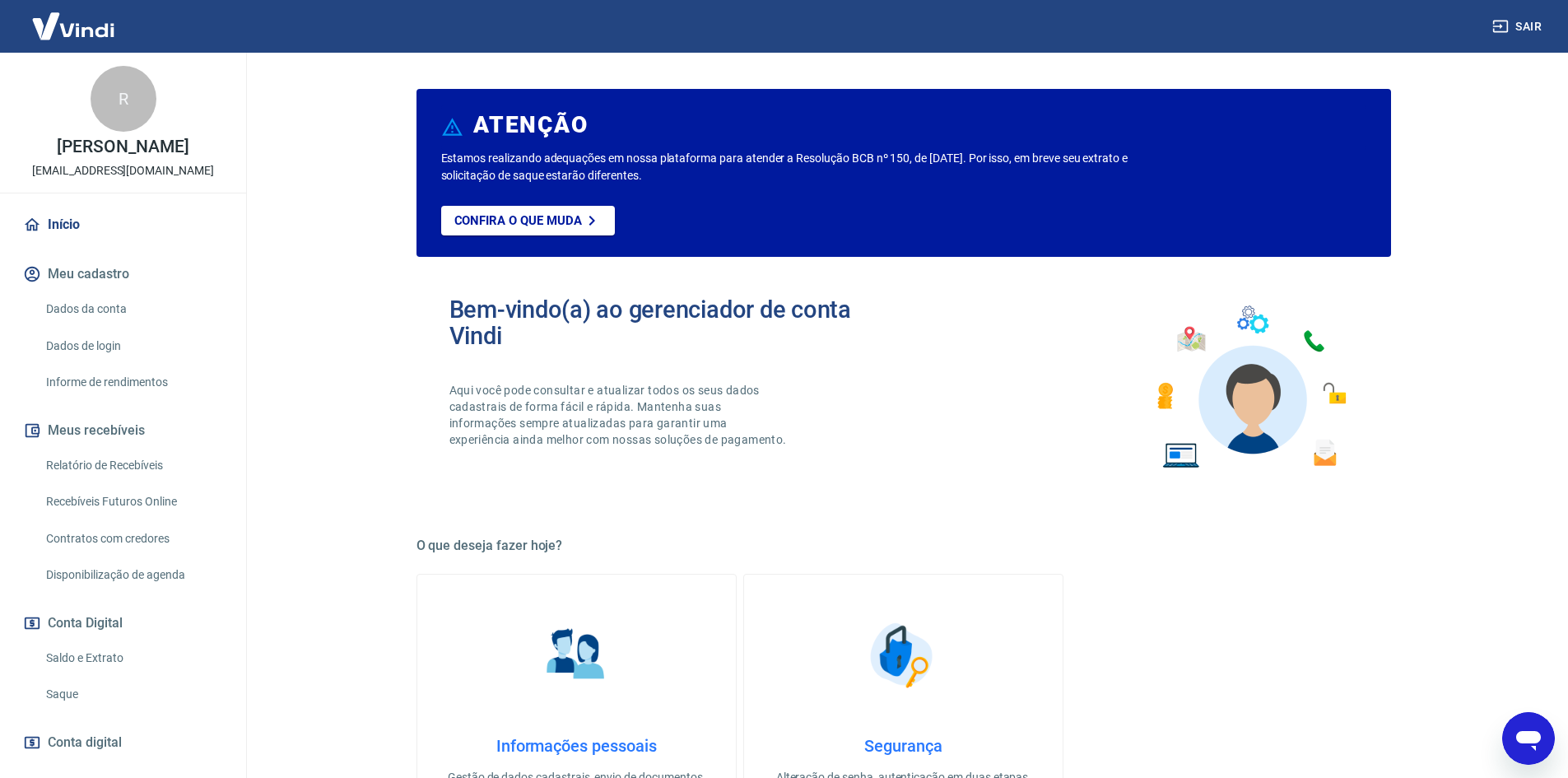
click at [88, 21] on img at bounding box center [74, 25] width 107 height 50
